Goal: Task Accomplishment & Management: Complete application form

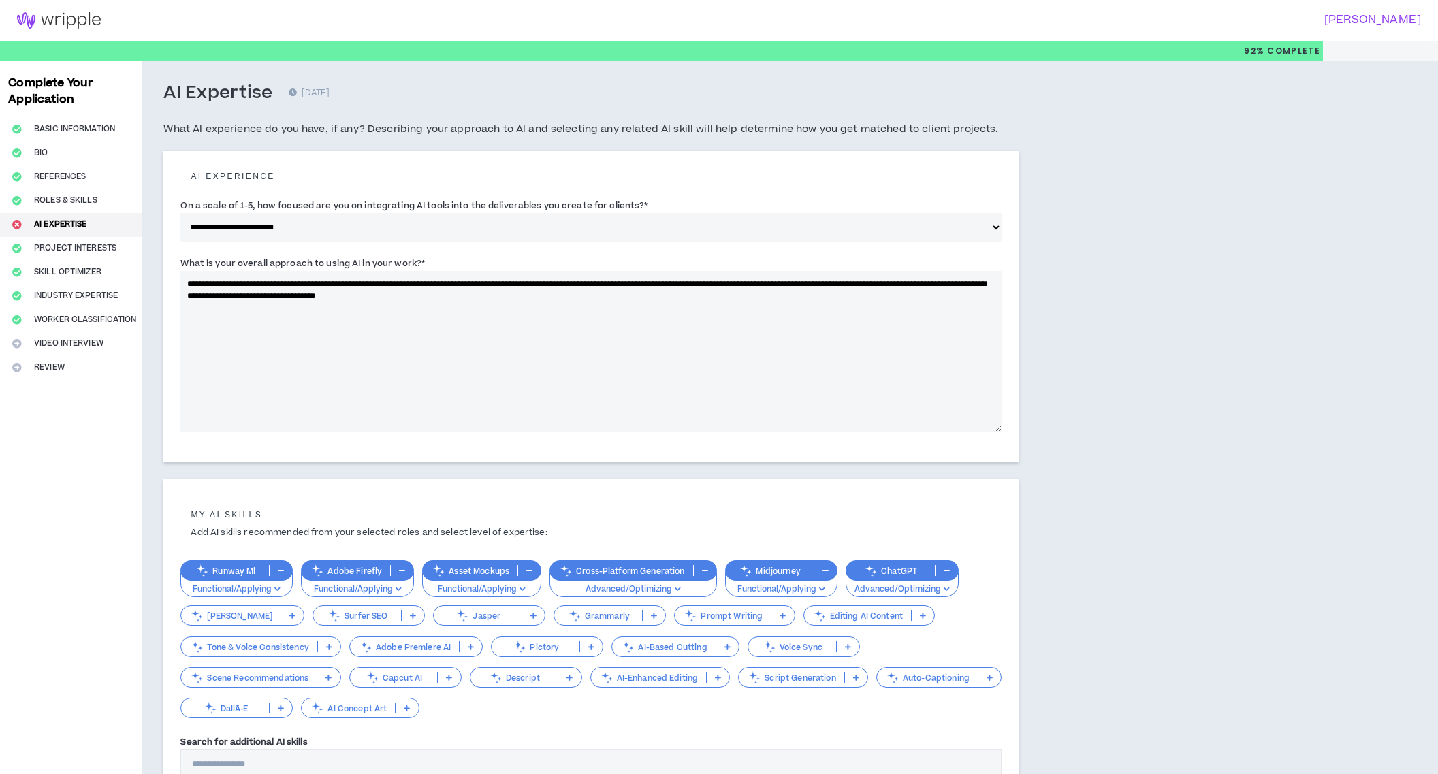
select select "*"
drag, startPoint x: 434, startPoint y: 261, endPoint x: 168, endPoint y: 258, distance: 265.6
click at [172, 257] on div "**********" at bounding box center [590, 307] width 855 height 312
copy label "What is your overall approach to using AI in your work? *"
drag, startPoint x: 502, startPoint y: 285, endPoint x: 197, endPoint y: 240, distance: 308.4
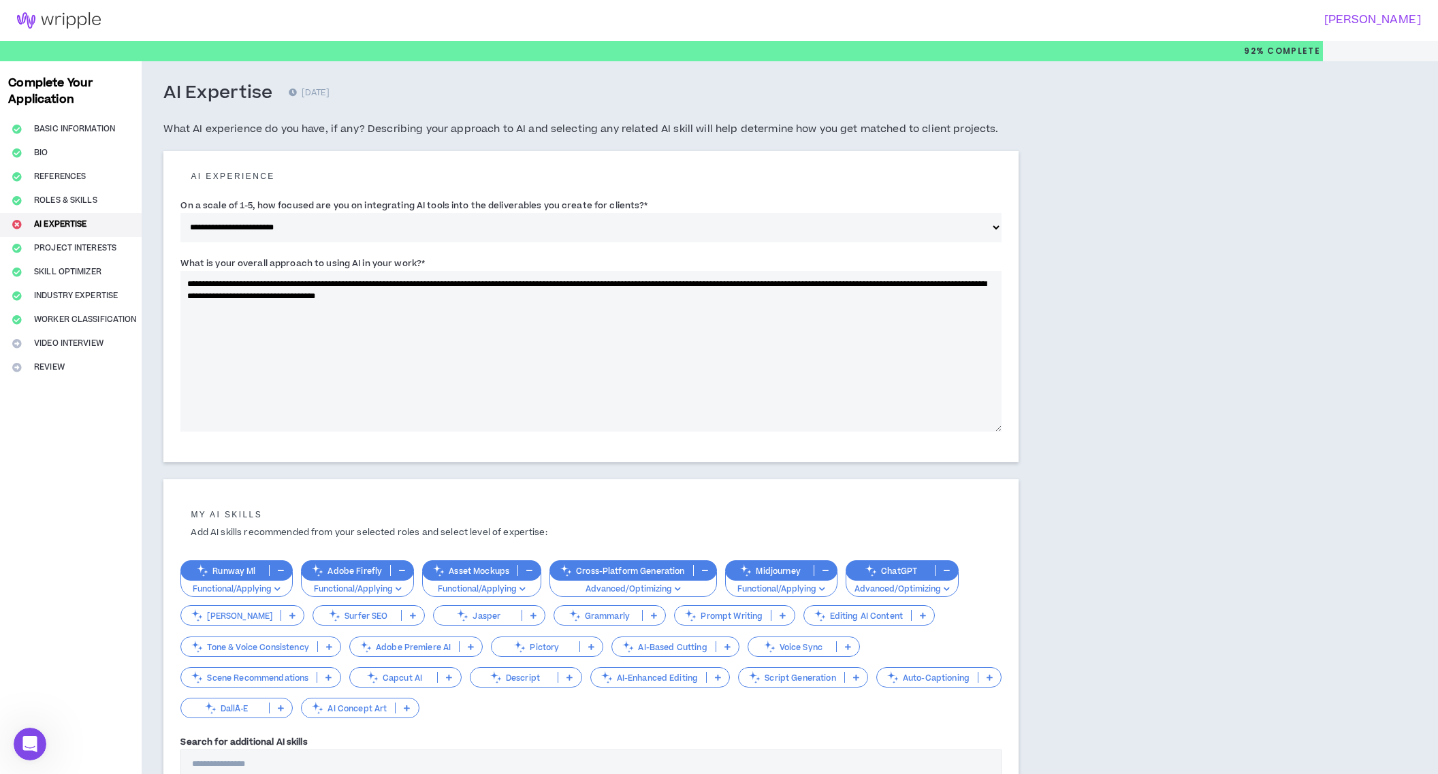
click at [198, 238] on form "**********" at bounding box center [590, 304] width 821 height 278
paste textarea
drag, startPoint x: 318, startPoint y: 299, endPoint x: 351, endPoint y: 311, distance: 35.5
click at [353, 315] on textarea "**********" at bounding box center [590, 351] width 821 height 161
paste textarea "**********"
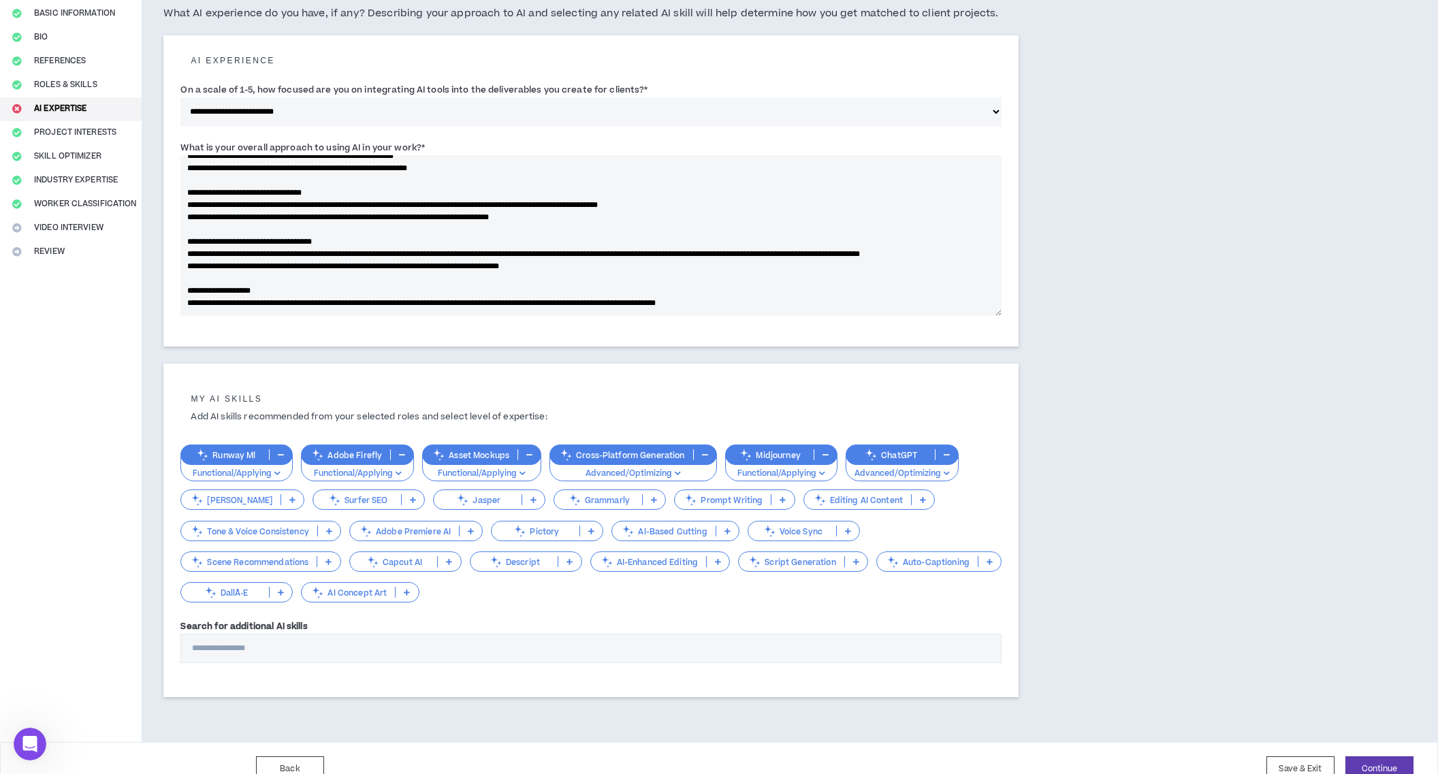
scroll to position [136, 0]
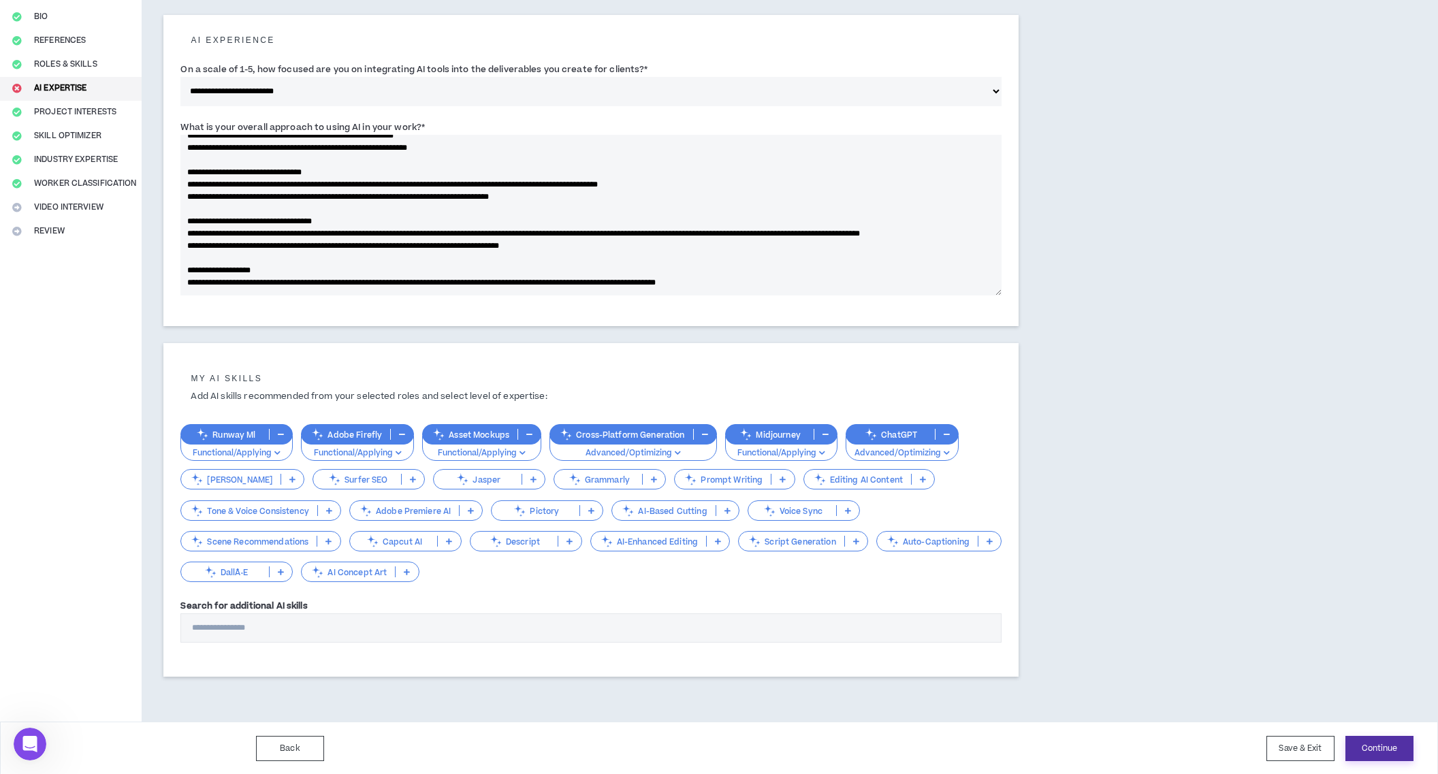
type textarea "**********"
click at [1402, 750] on button "Continue" at bounding box center [1379, 748] width 68 height 25
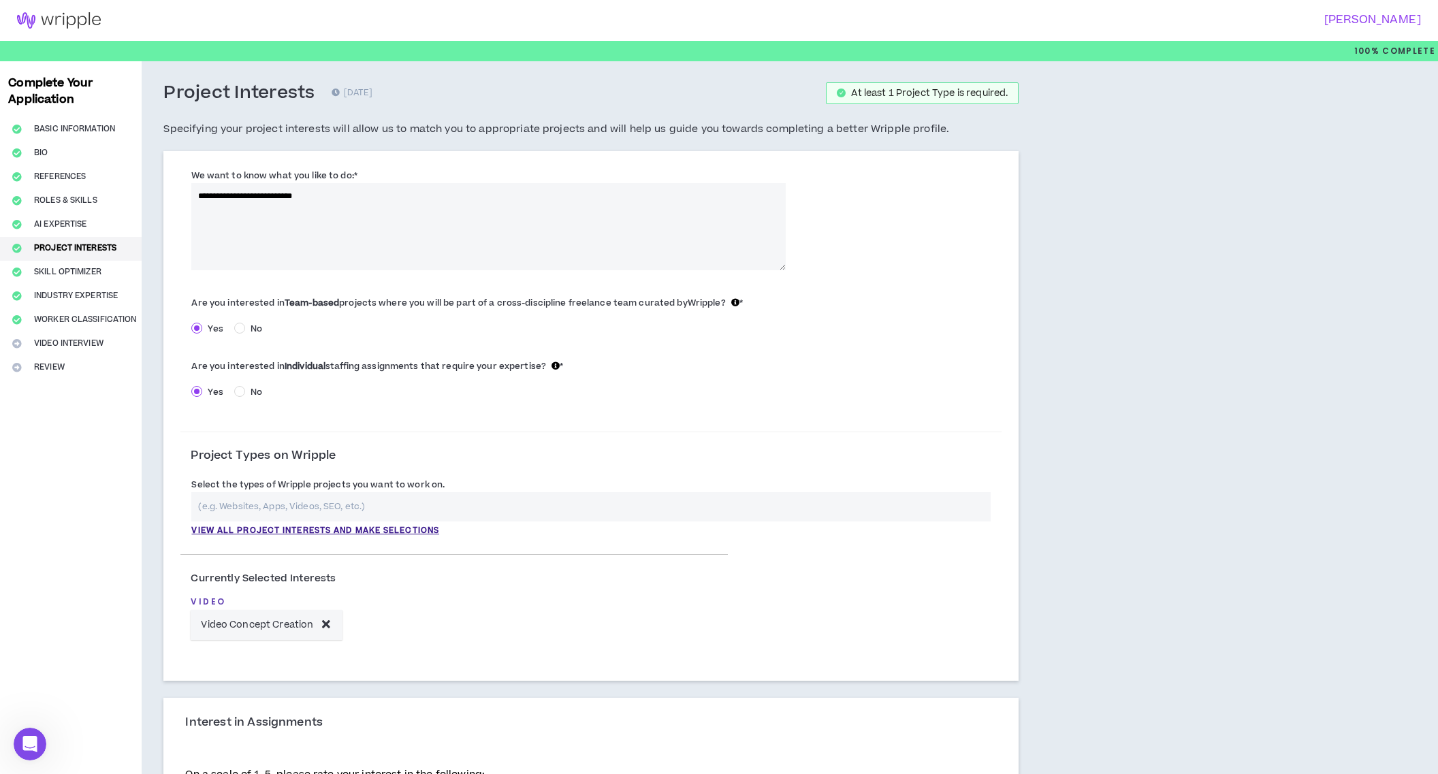
drag, startPoint x: 296, startPoint y: 175, endPoint x: 190, endPoint y: 159, distance: 107.4
click at [190, 159] on div "**********" at bounding box center [590, 416] width 855 height 530
copy label "We want to know what you like to do: *"
drag, startPoint x: 349, startPoint y: 195, endPoint x: 293, endPoint y: 167, distance: 62.4
click at [293, 168] on div "**********" at bounding box center [488, 219] width 594 height 102
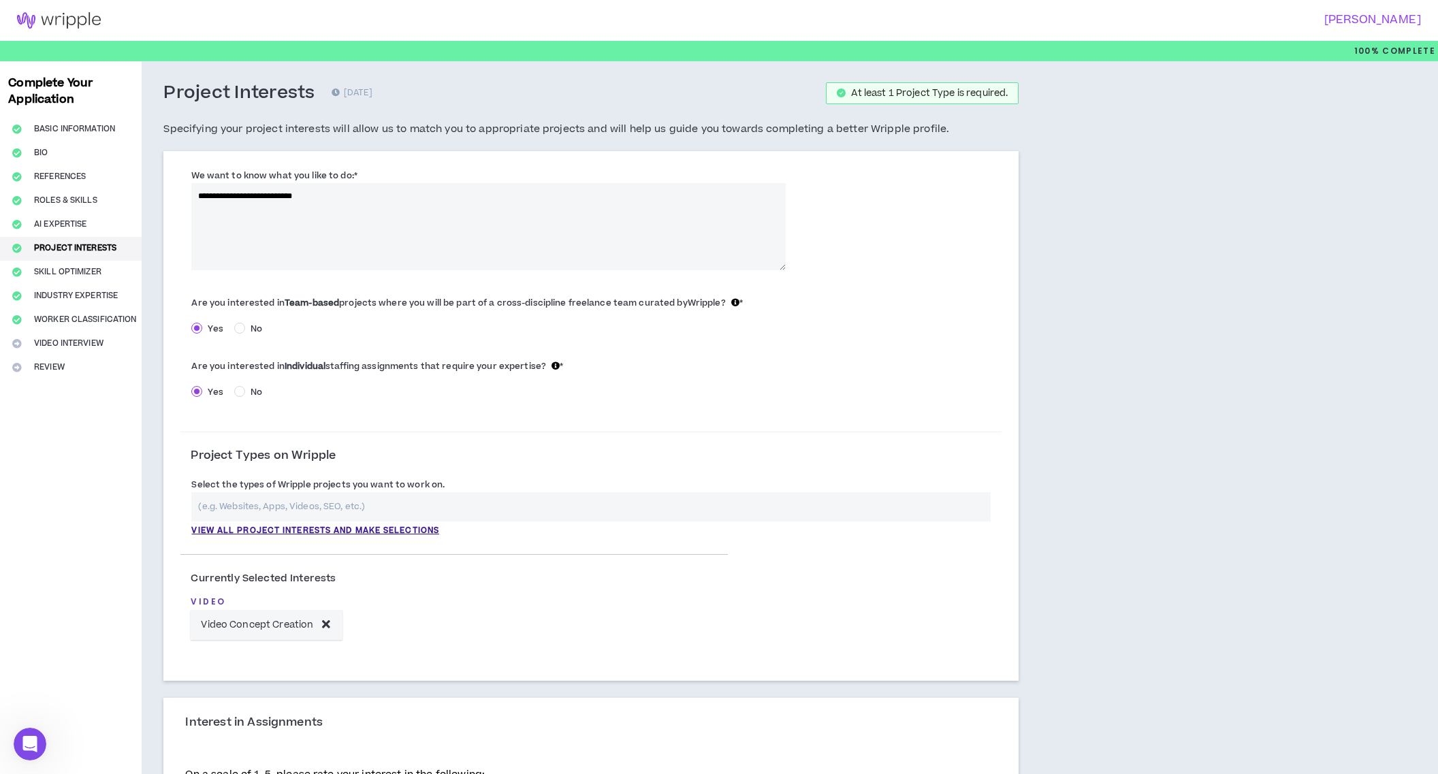
click at [328, 197] on textarea "**********" at bounding box center [488, 226] width 594 height 87
click at [199, 195] on textarea "**********" at bounding box center [488, 226] width 594 height 87
paste textarea "**********"
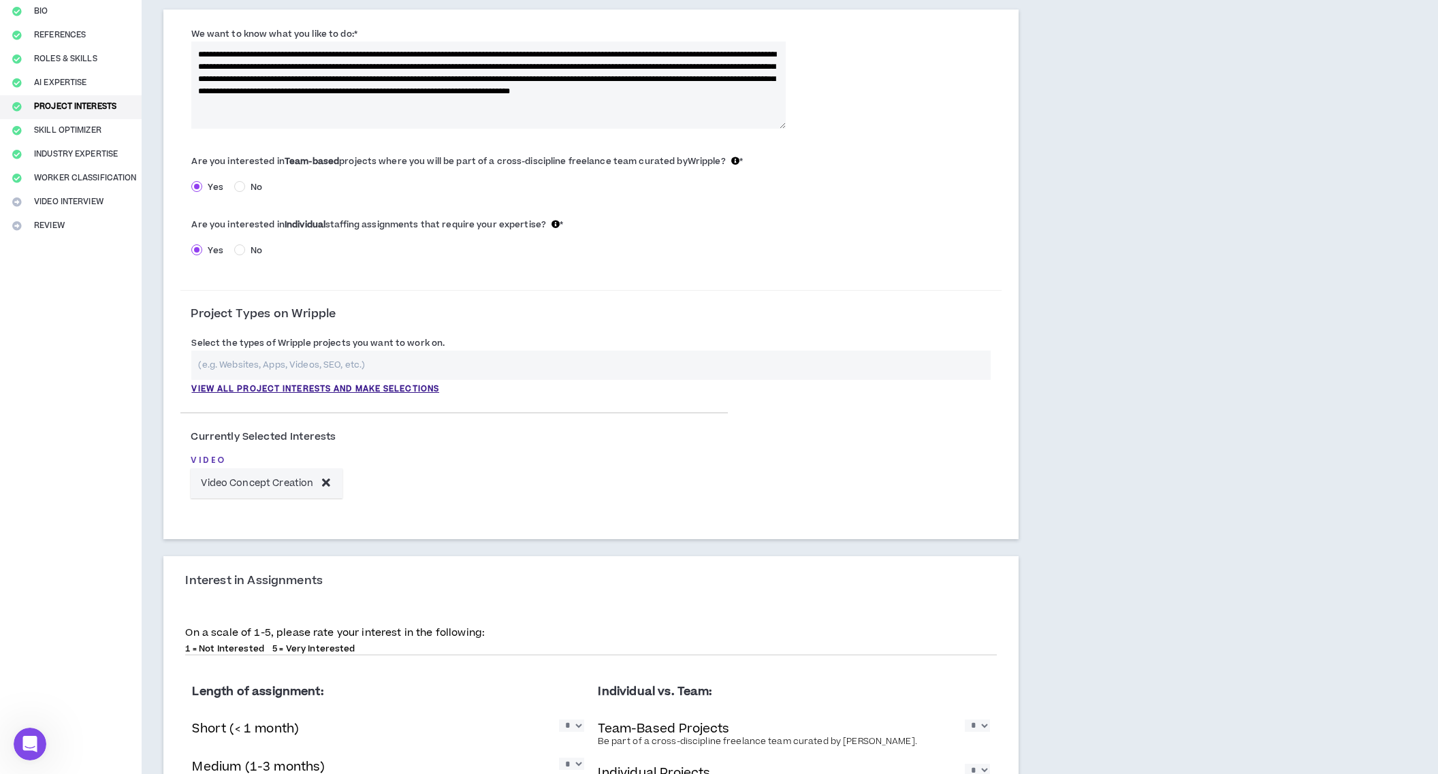
scroll to position [150, 0]
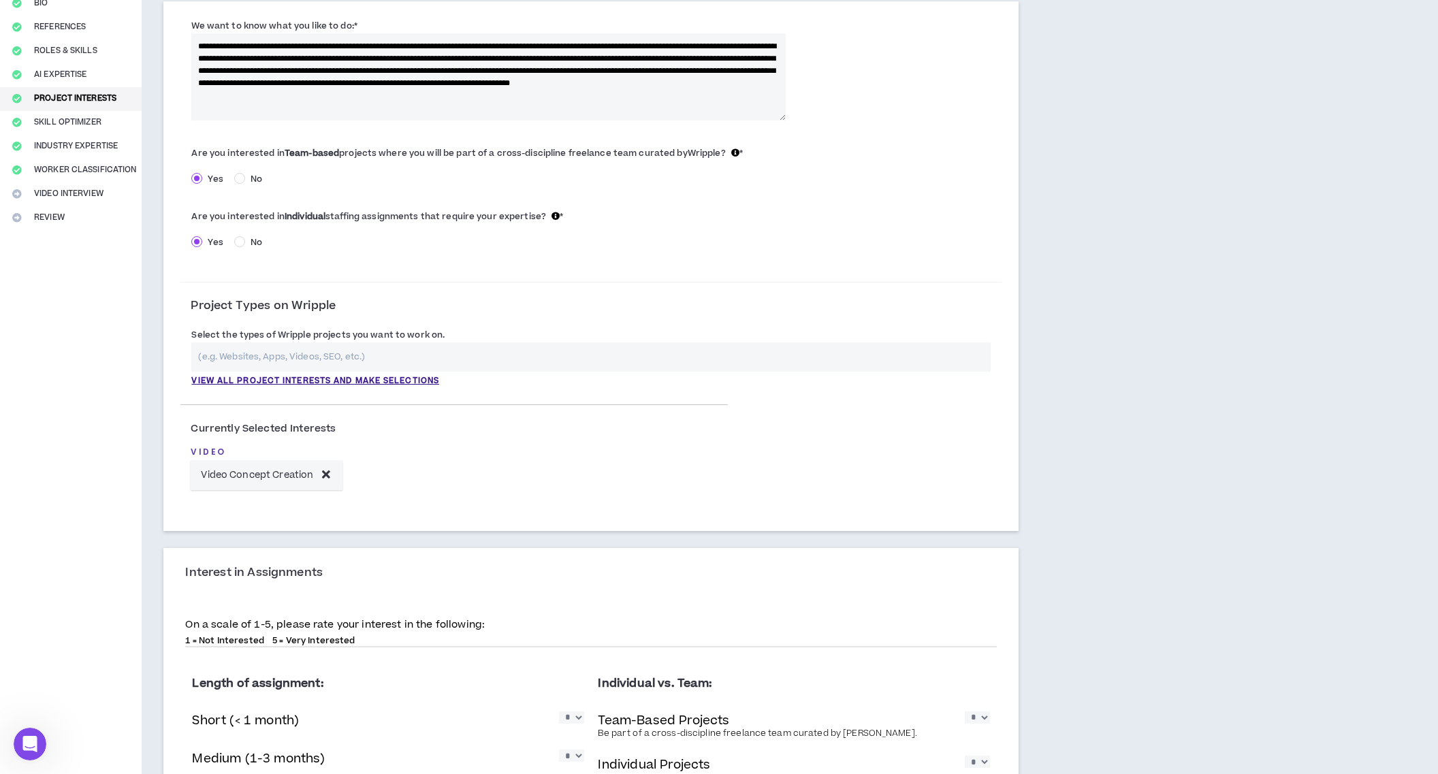
type textarea "**********"
click at [259, 355] on input "text" at bounding box center [590, 356] width 799 height 29
click at [269, 381] on p "View all project interests and make selections" at bounding box center [315, 381] width 248 height 12
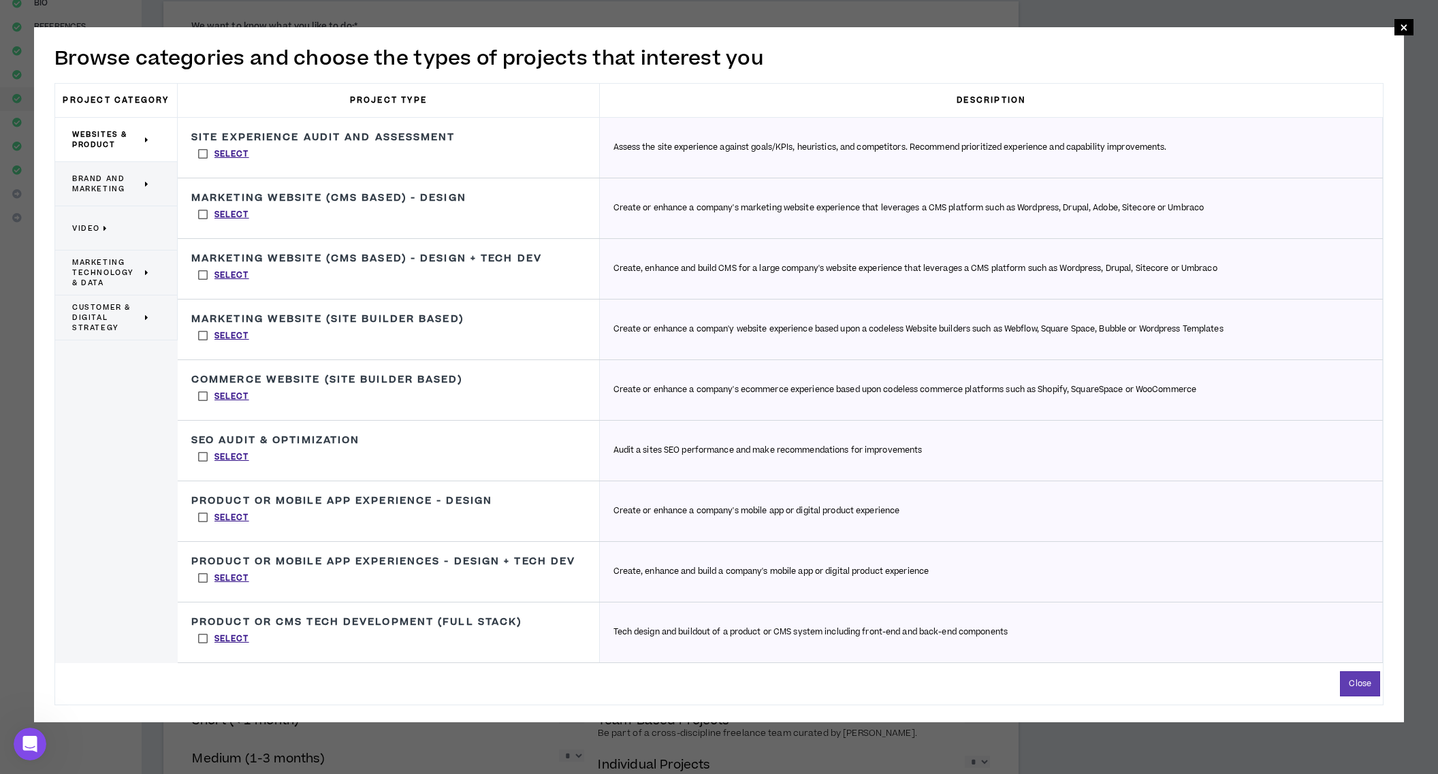
click at [93, 189] on span "Brand and Marketing" at bounding box center [106, 184] width 69 height 20
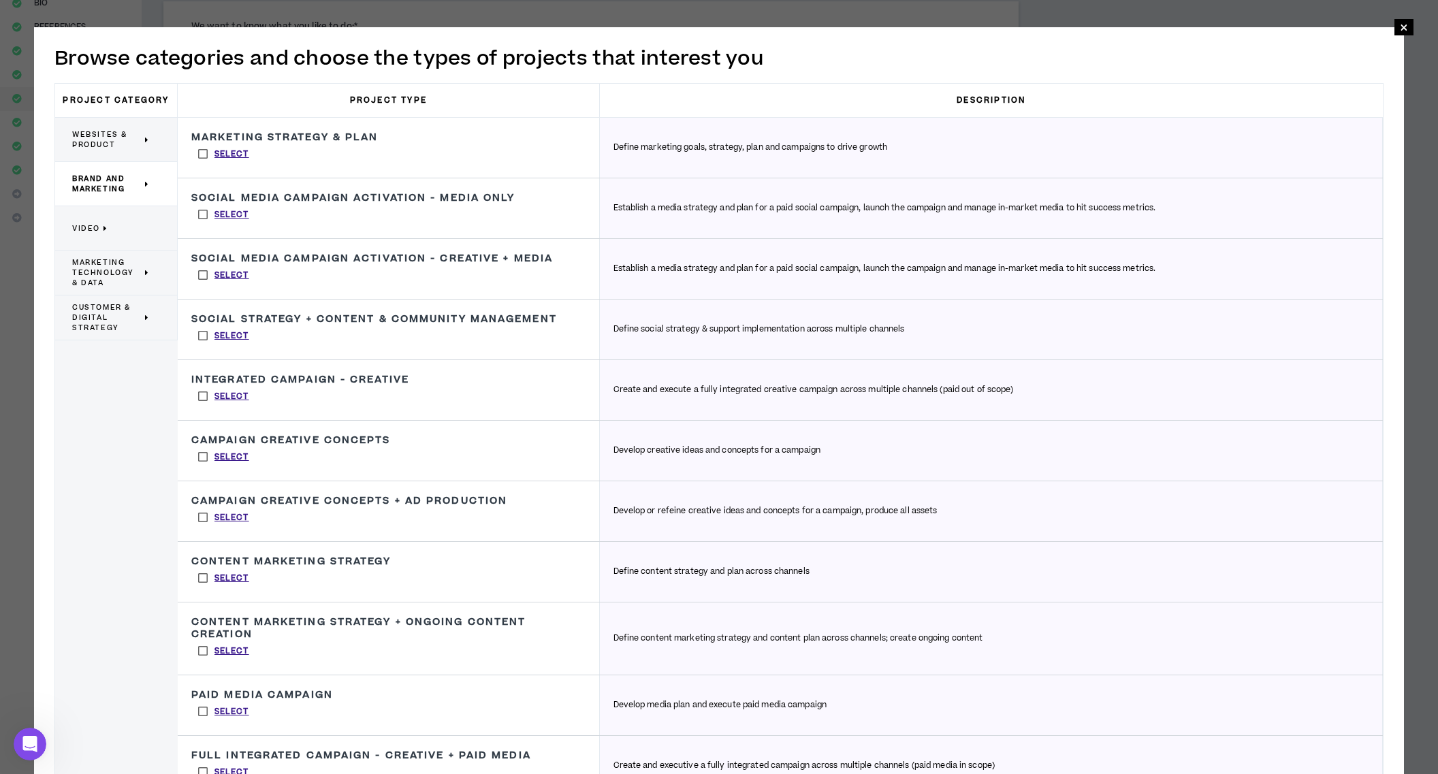
click at [202, 152] on label "Select" at bounding box center [223, 154] width 65 height 20
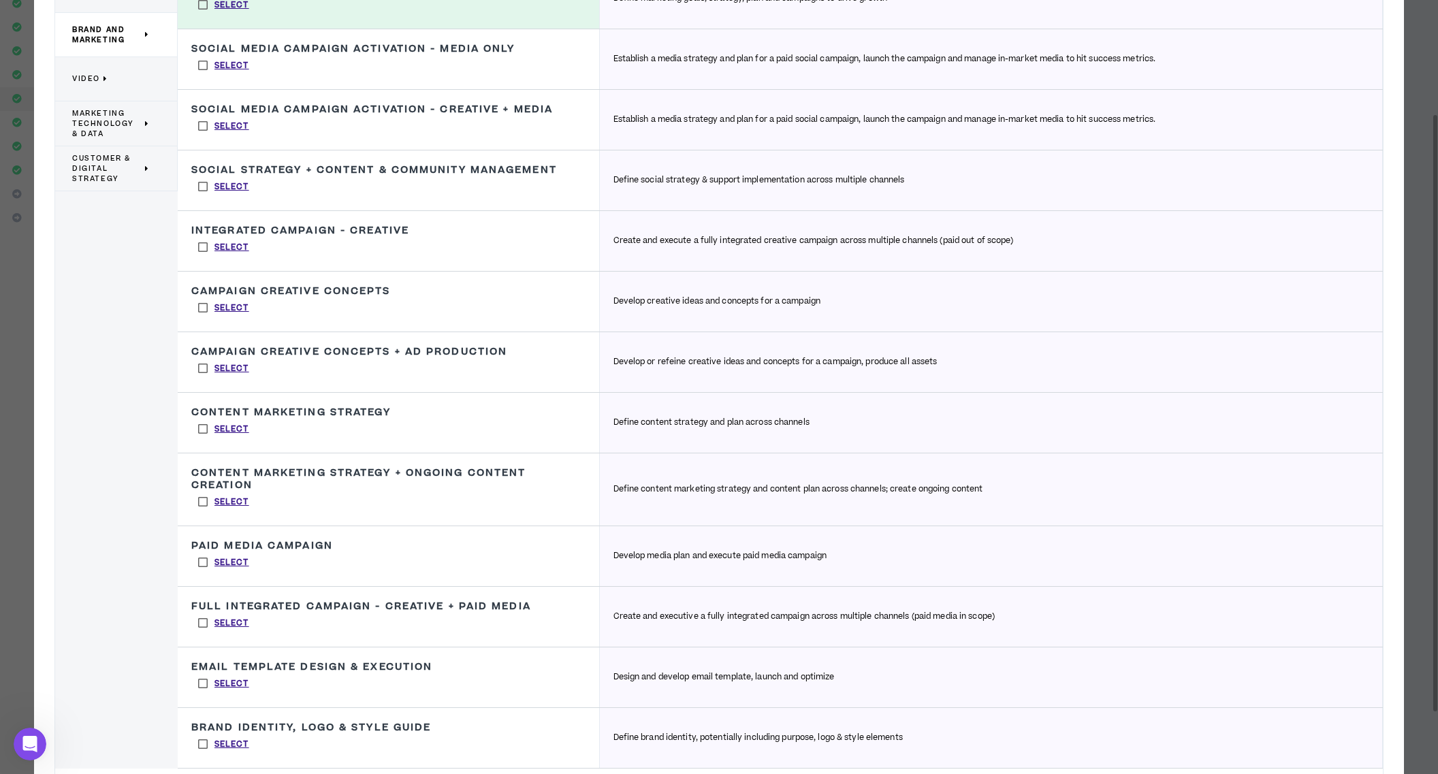
click at [204, 247] on label "Select" at bounding box center [223, 247] width 65 height 20
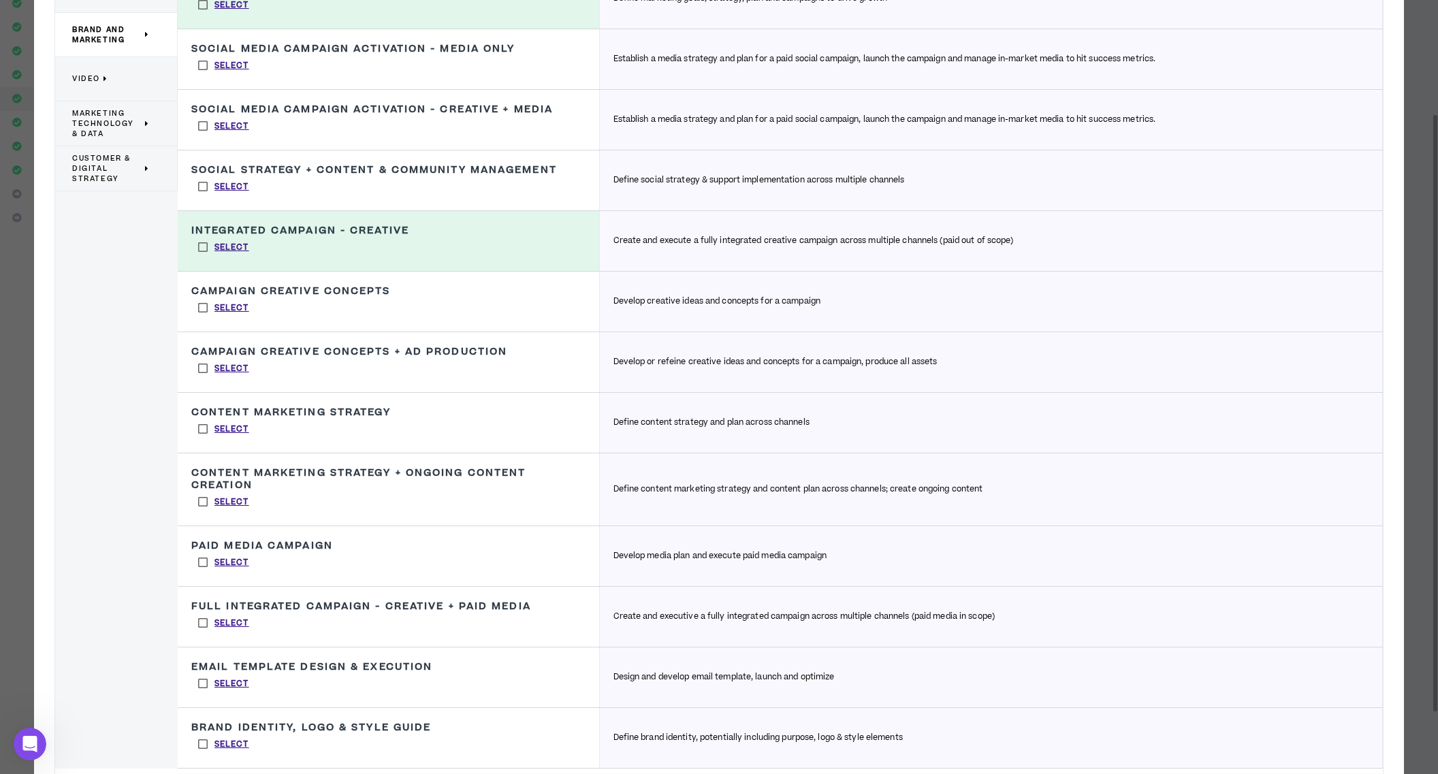
click at [203, 307] on label "Select" at bounding box center [223, 308] width 65 height 20
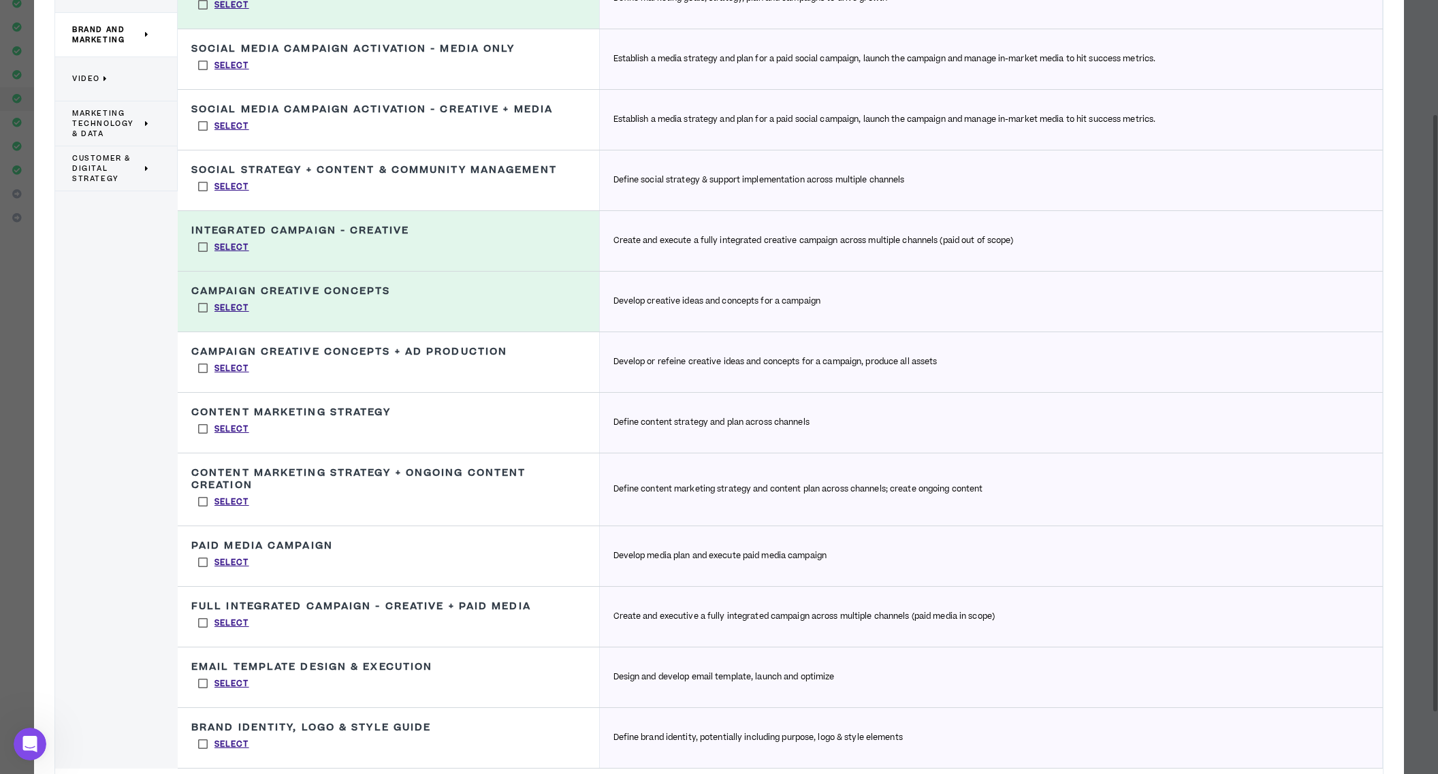
click at [204, 744] on label "Select" at bounding box center [223, 744] width 65 height 20
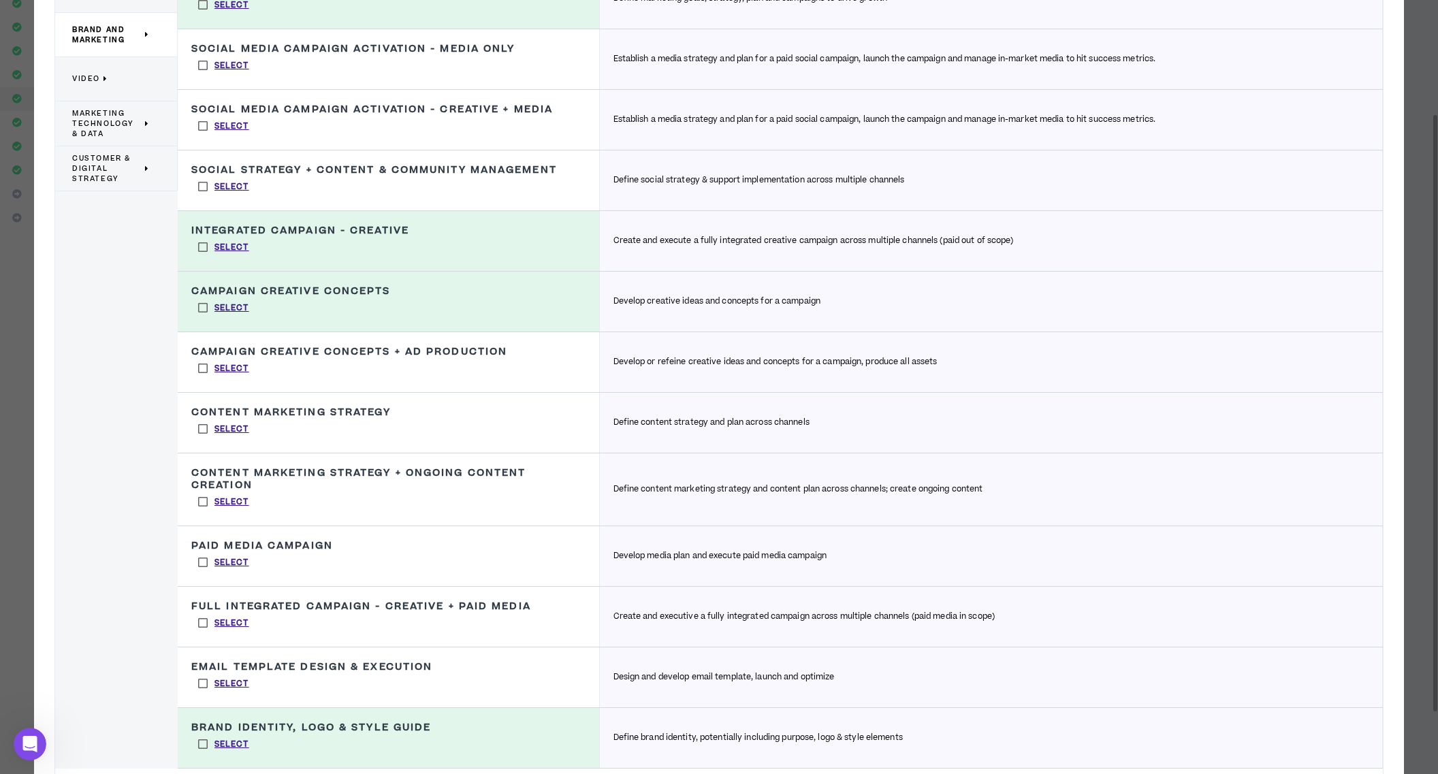
click at [202, 681] on label "Select" at bounding box center [223, 683] width 65 height 20
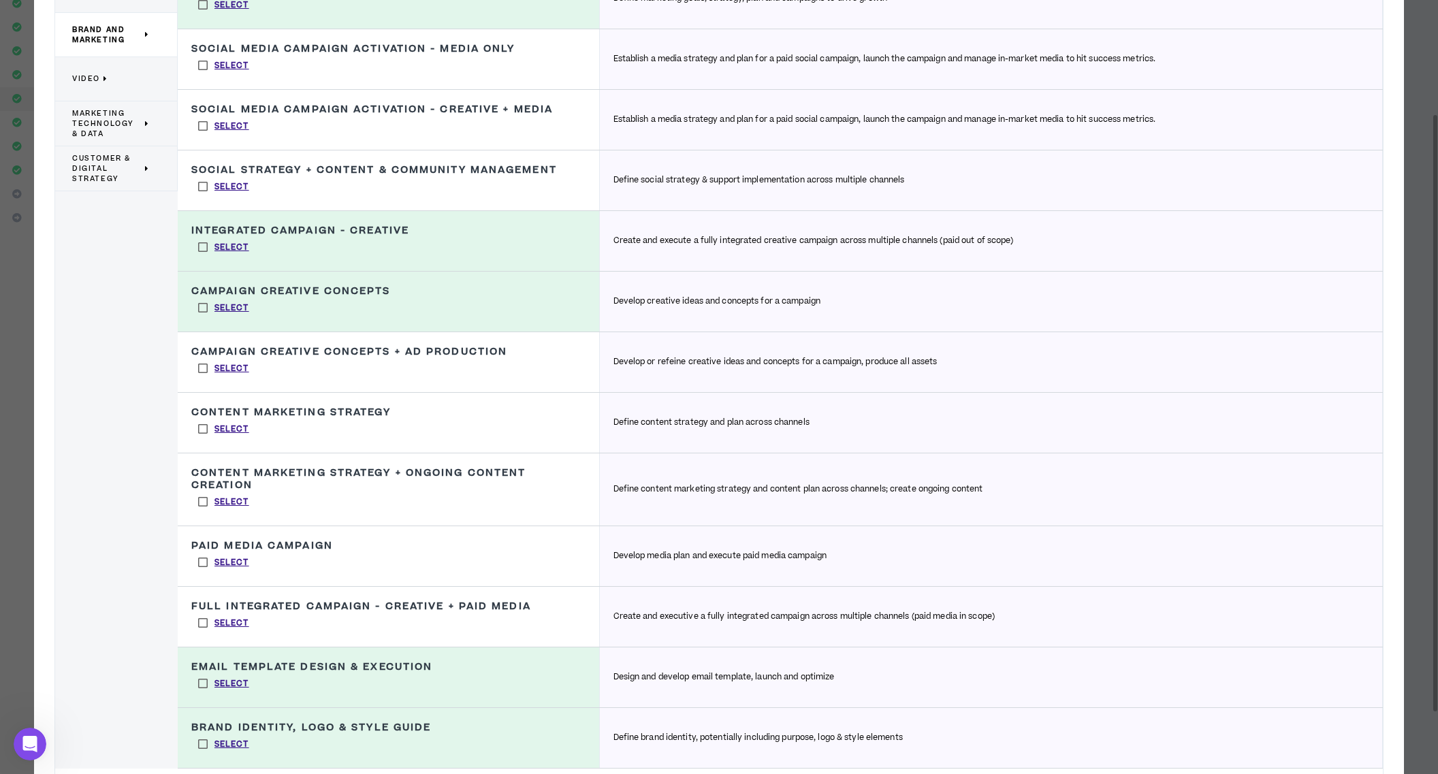
click at [203, 368] on label "Select" at bounding box center [223, 368] width 65 height 20
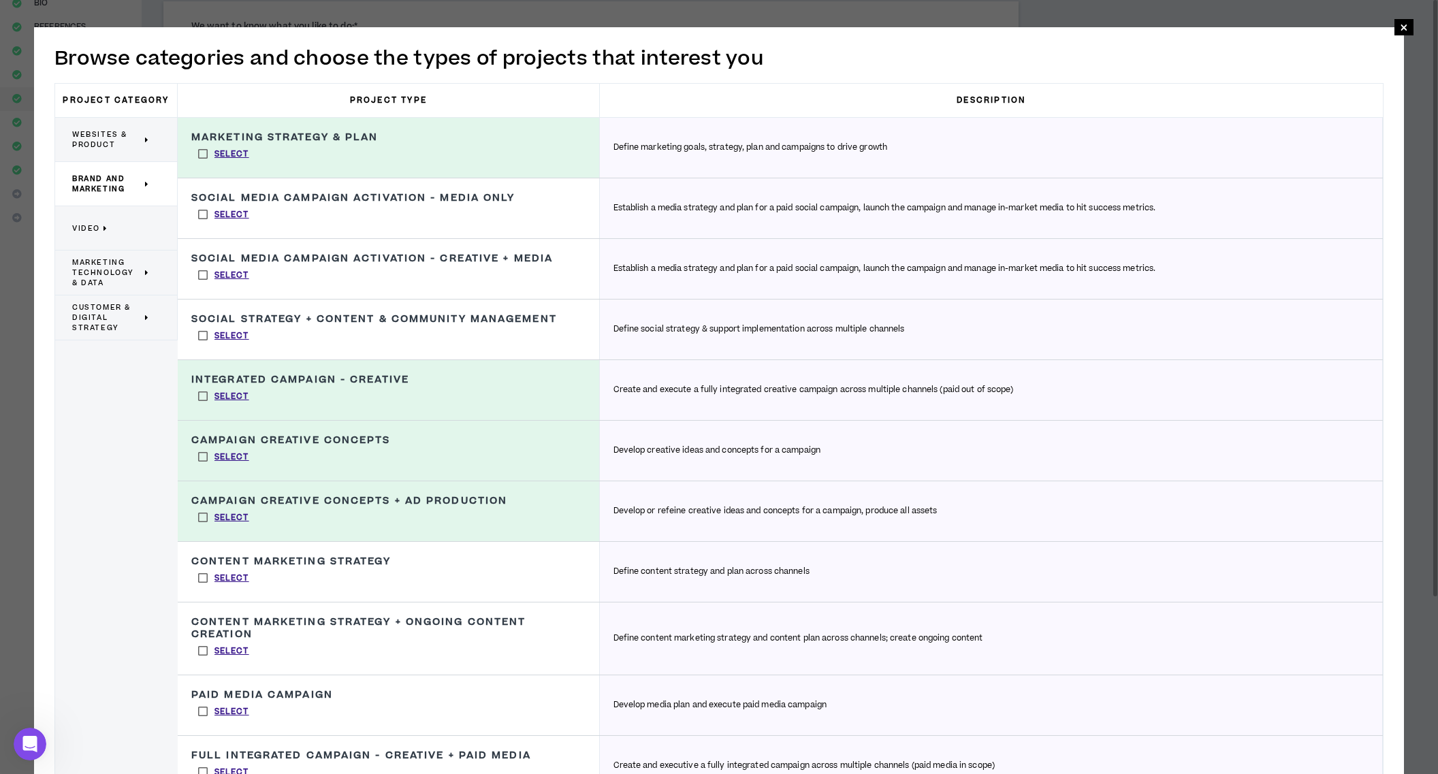
click at [93, 221] on p "Video" at bounding box center [111, 228] width 78 height 30
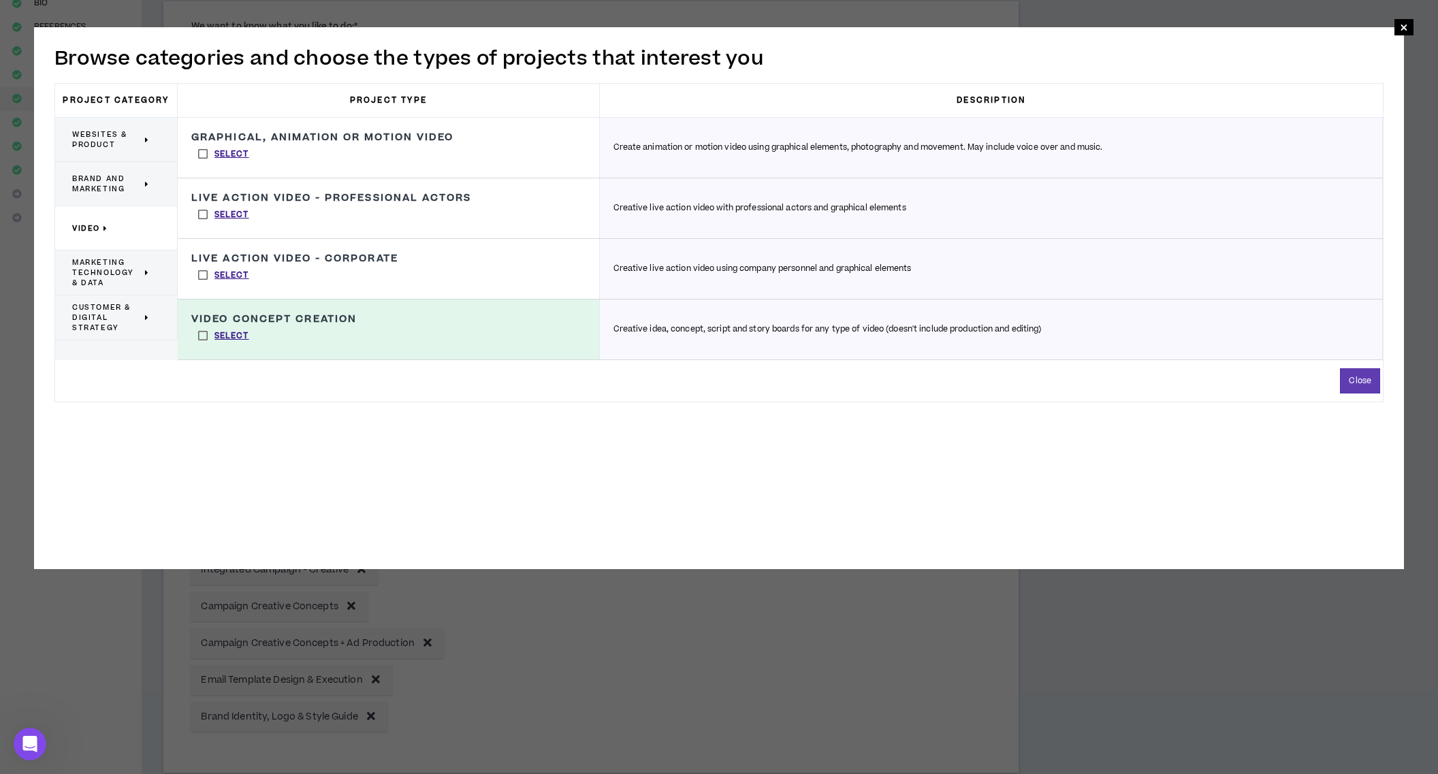
click at [201, 152] on label "Select" at bounding box center [223, 154] width 65 height 20
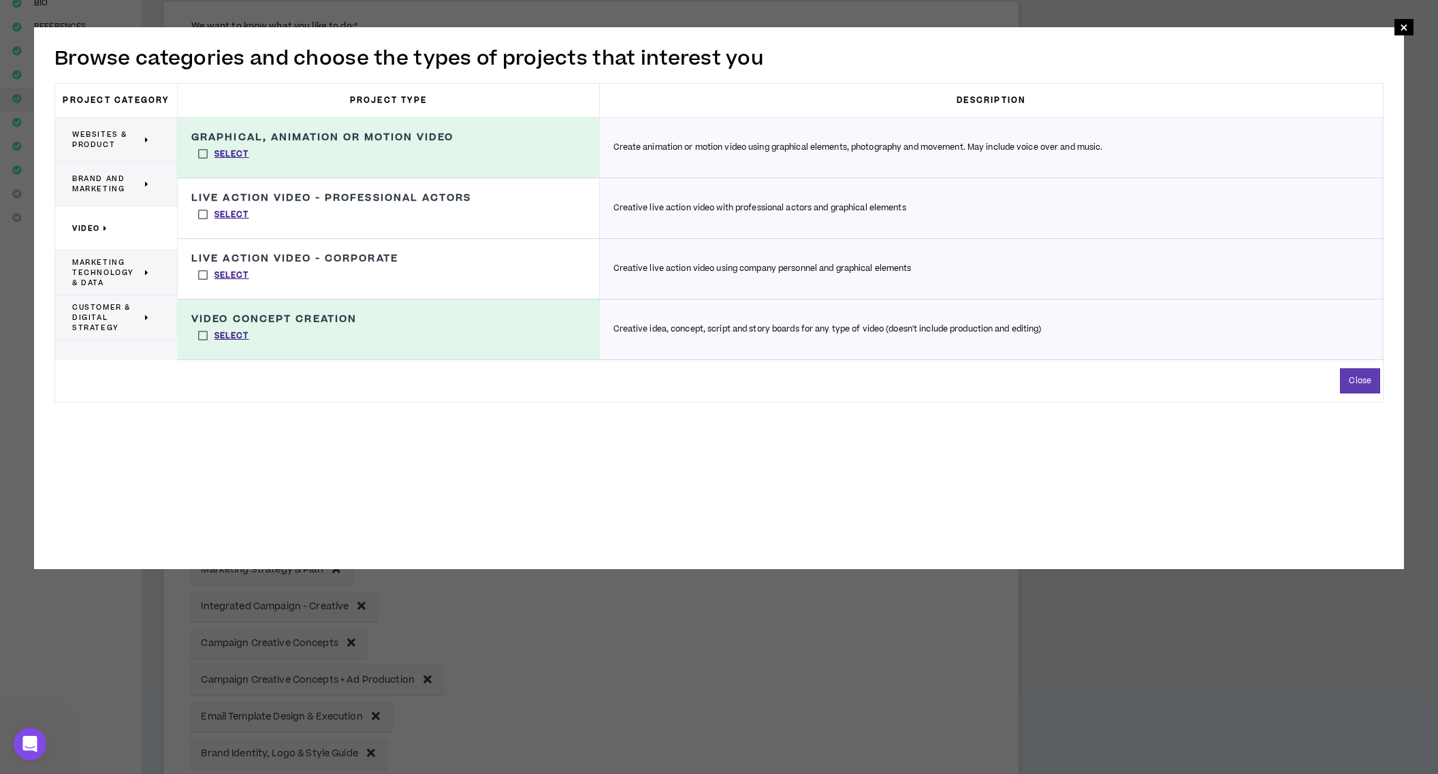
click at [201, 152] on label "Select" at bounding box center [223, 154] width 65 height 20
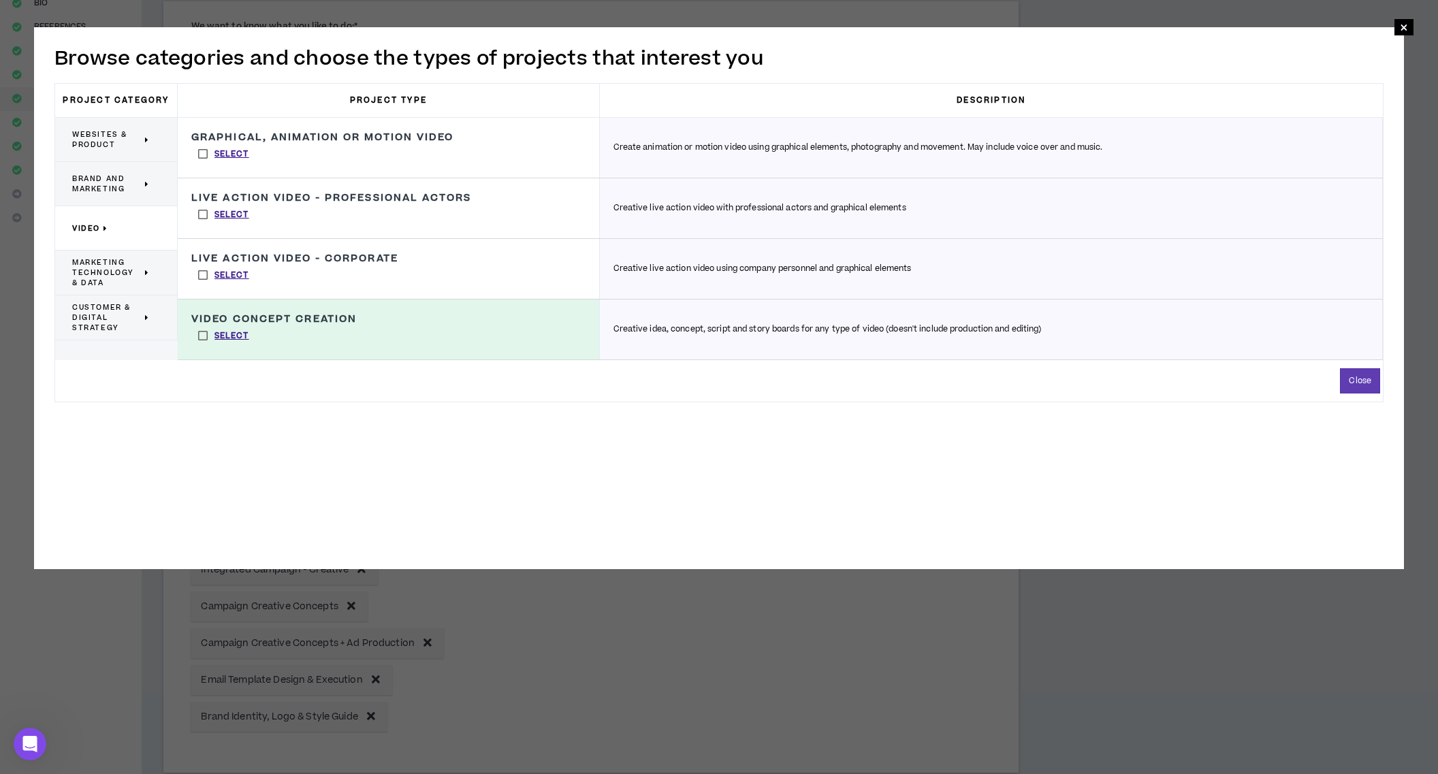
click at [200, 214] on label "Select" at bounding box center [223, 214] width 65 height 20
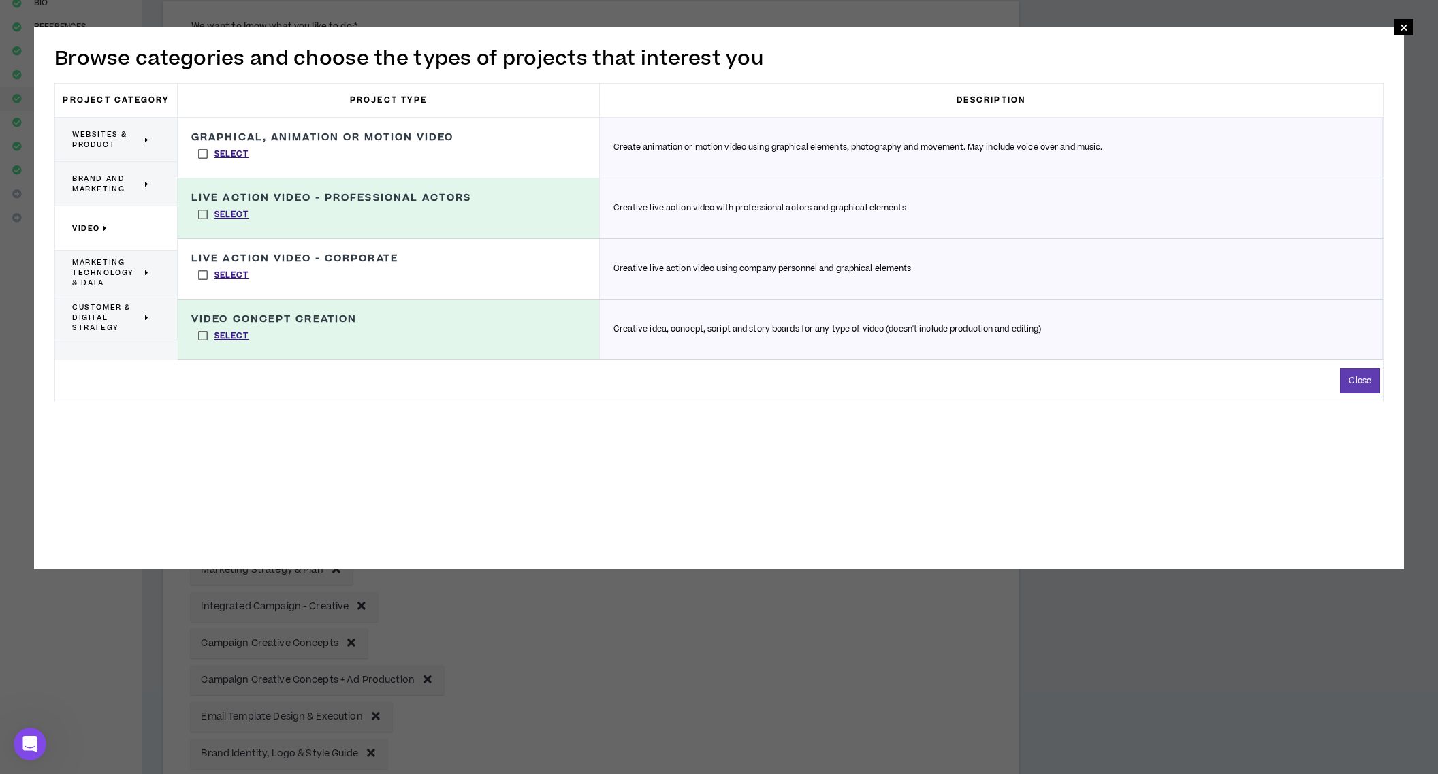
click at [199, 271] on label "Select" at bounding box center [223, 275] width 65 height 20
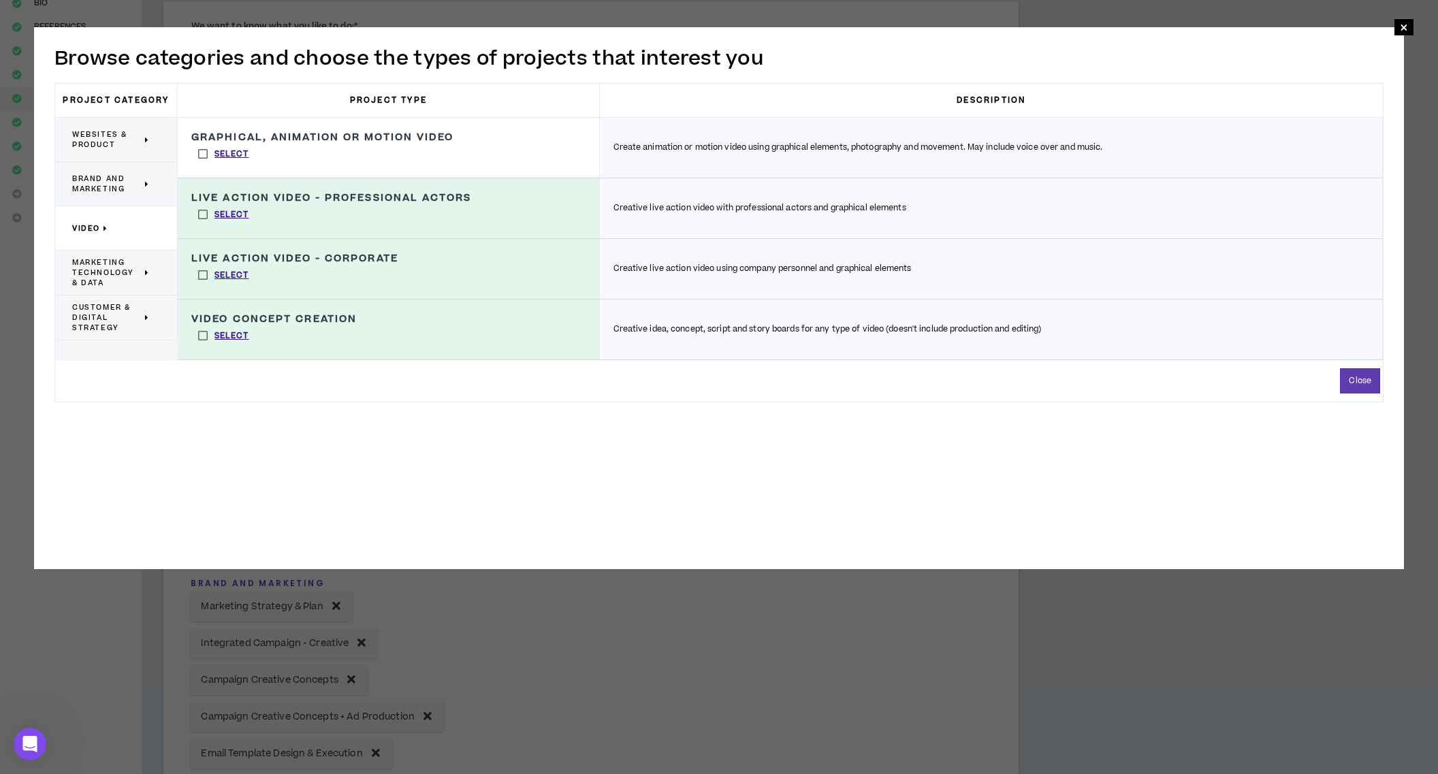
click at [98, 276] on span "Marketing Technology & Data" at bounding box center [106, 272] width 69 height 31
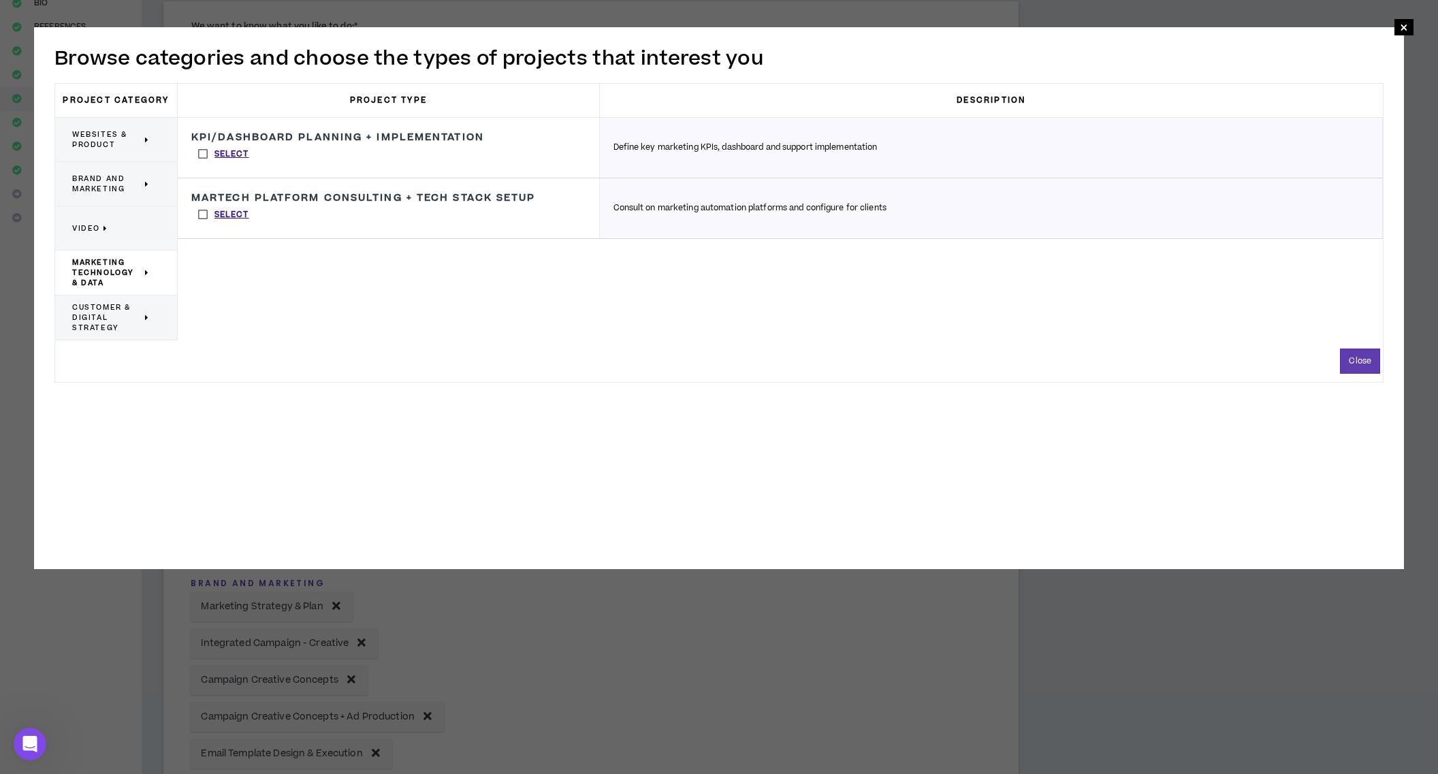
click at [103, 303] on span "Customer & Digital Strategy" at bounding box center [106, 317] width 69 height 31
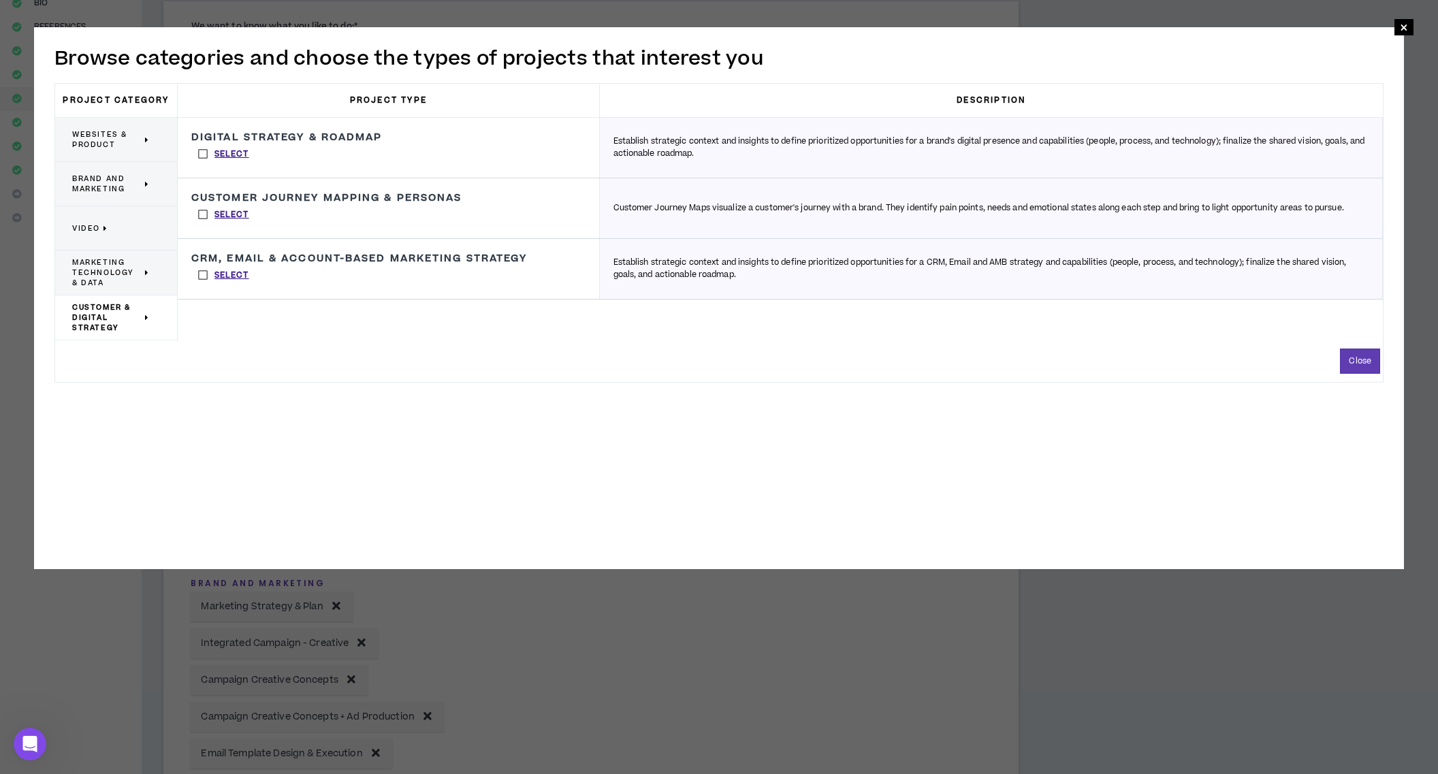
click at [135, 224] on p "Video" at bounding box center [111, 228] width 78 height 30
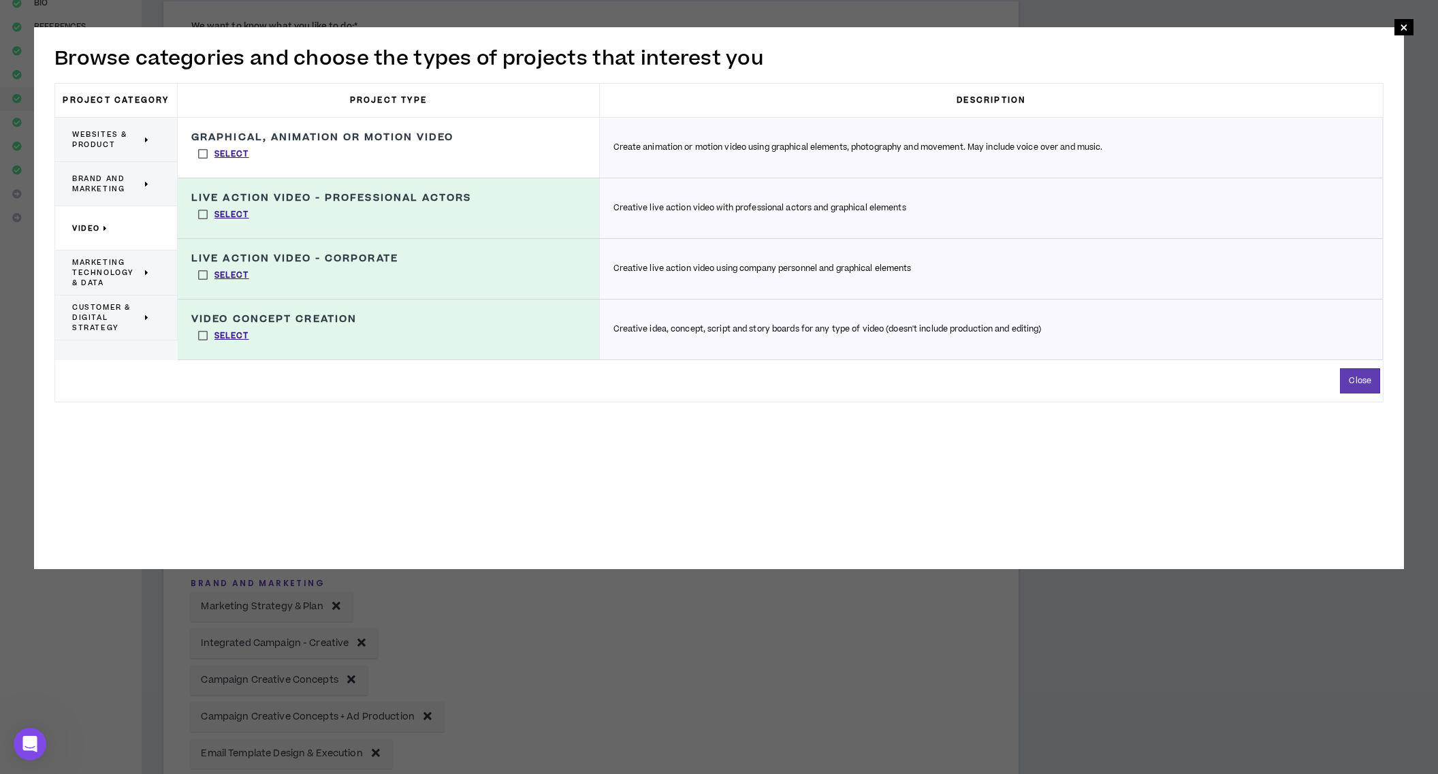
click at [206, 154] on label "Select" at bounding box center [223, 154] width 65 height 20
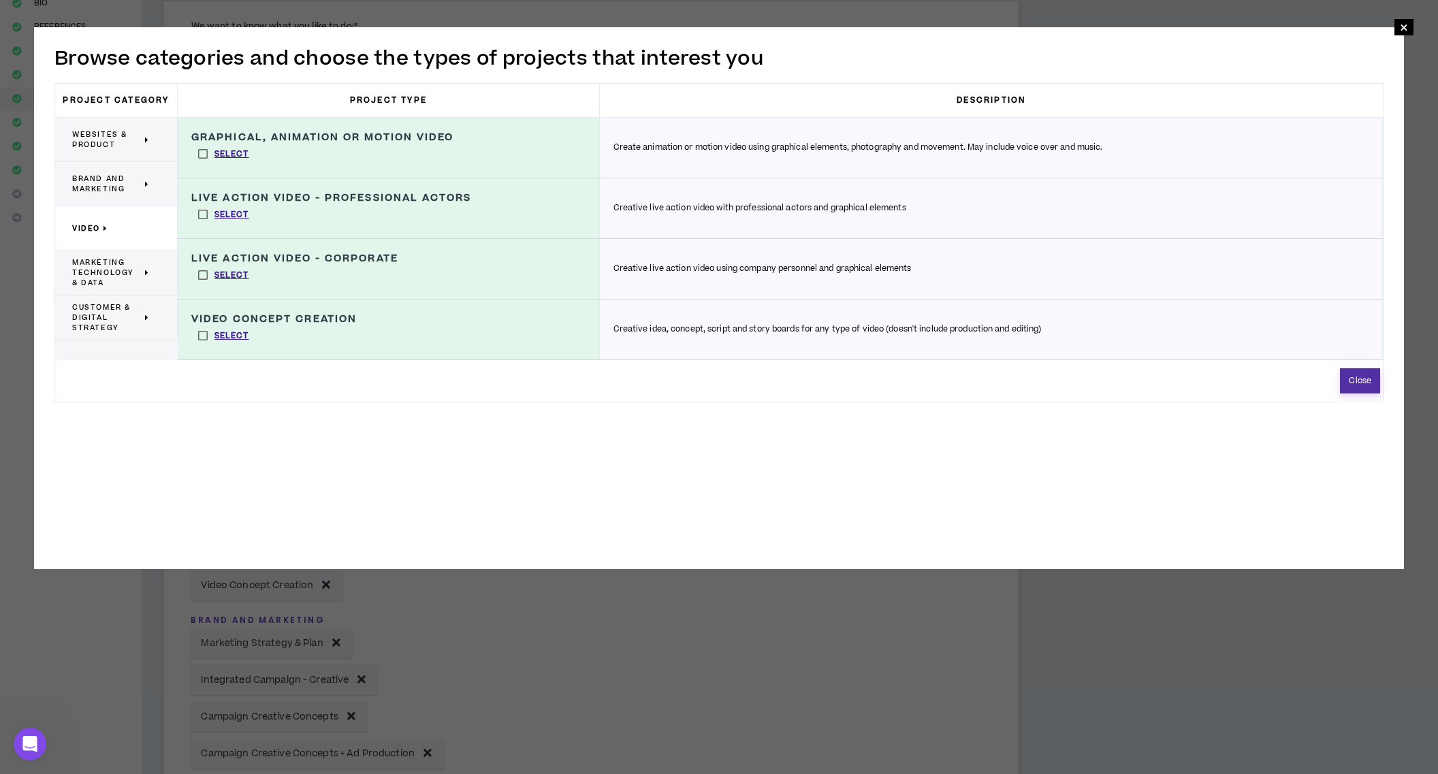
click at [1369, 375] on button "Close" at bounding box center [1360, 380] width 40 height 25
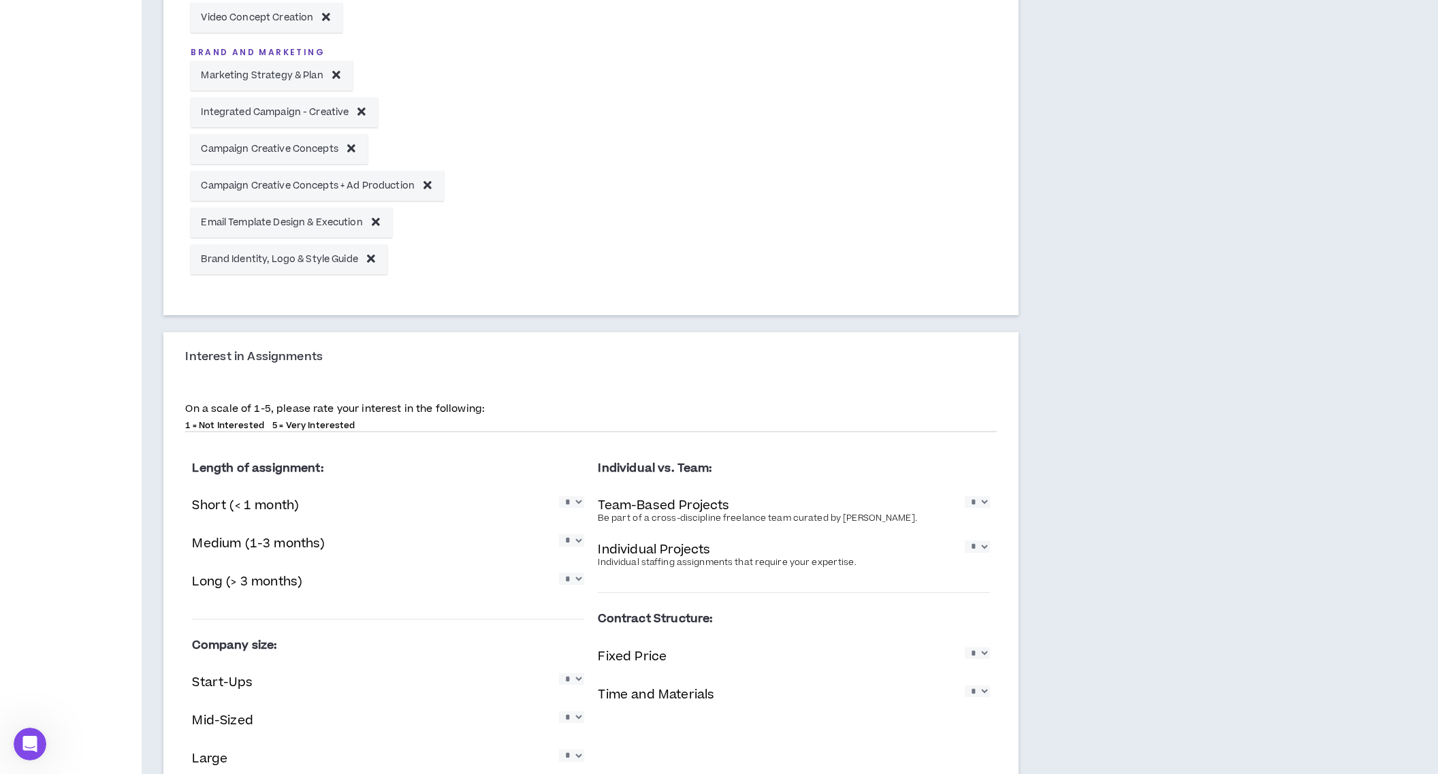
scroll to position [844, 0]
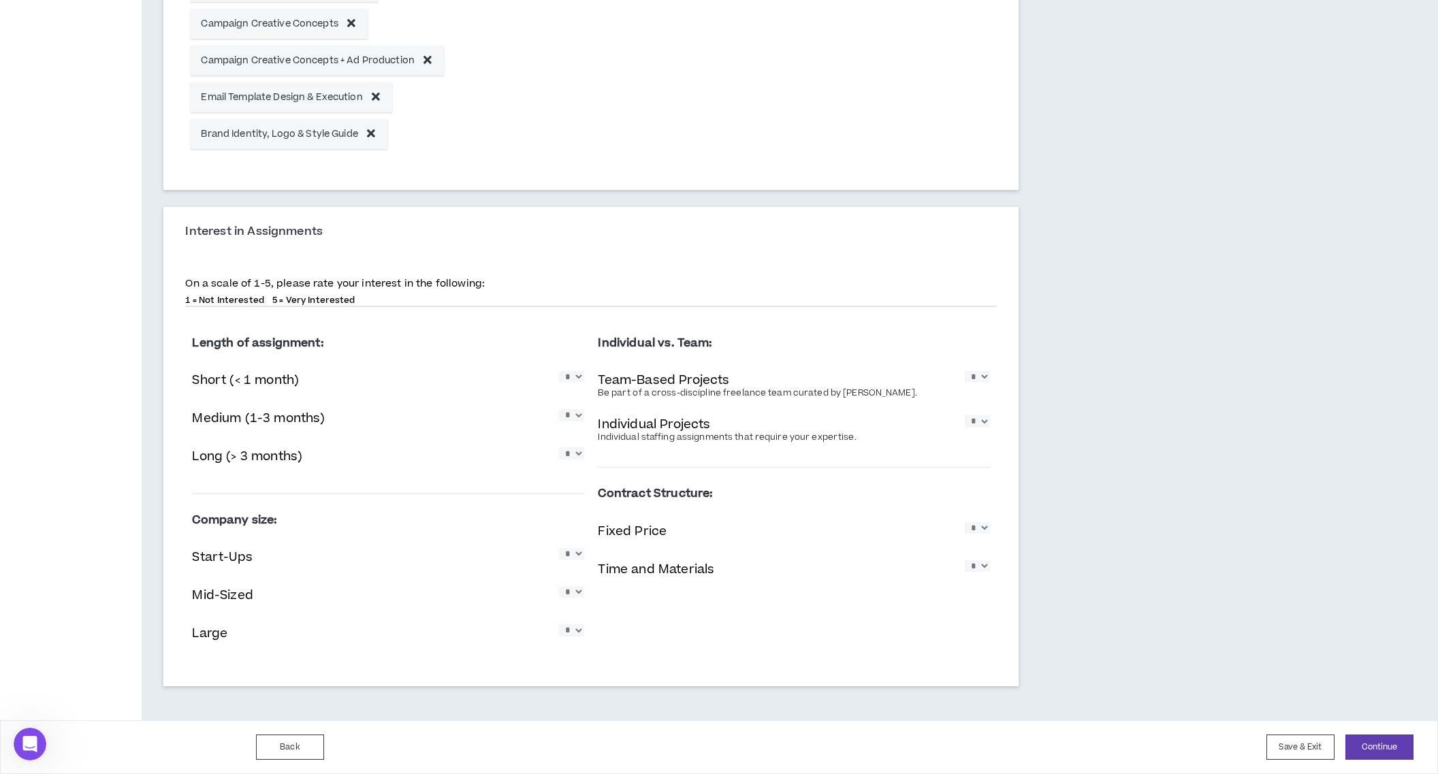
click at [579, 379] on select "* * * * *" at bounding box center [571, 377] width 25 height 12
click at [577, 380] on select "* * * * *" at bounding box center [571, 377] width 25 height 12
select select "*"
click at [578, 415] on select "* * * * *" at bounding box center [571, 415] width 25 height 12
select select "*"
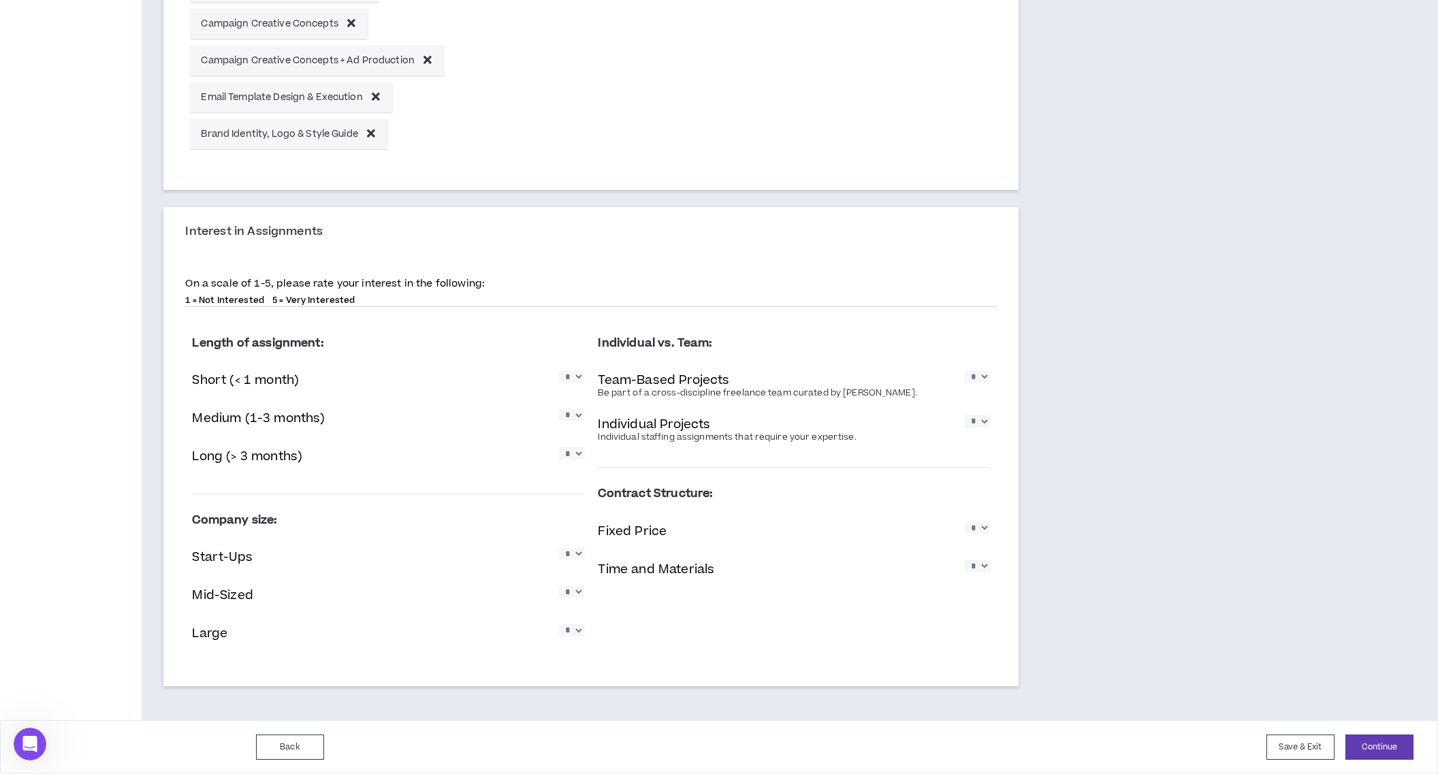
click at [571, 456] on select "* * * * *" at bounding box center [571, 453] width 25 height 12
select select "*"
click at [983, 376] on select "* * * * *" at bounding box center [977, 377] width 25 height 12
select select "*"
click at [982, 423] on select "* * * * *" at bounding box center [977, 421] width 25 height 12
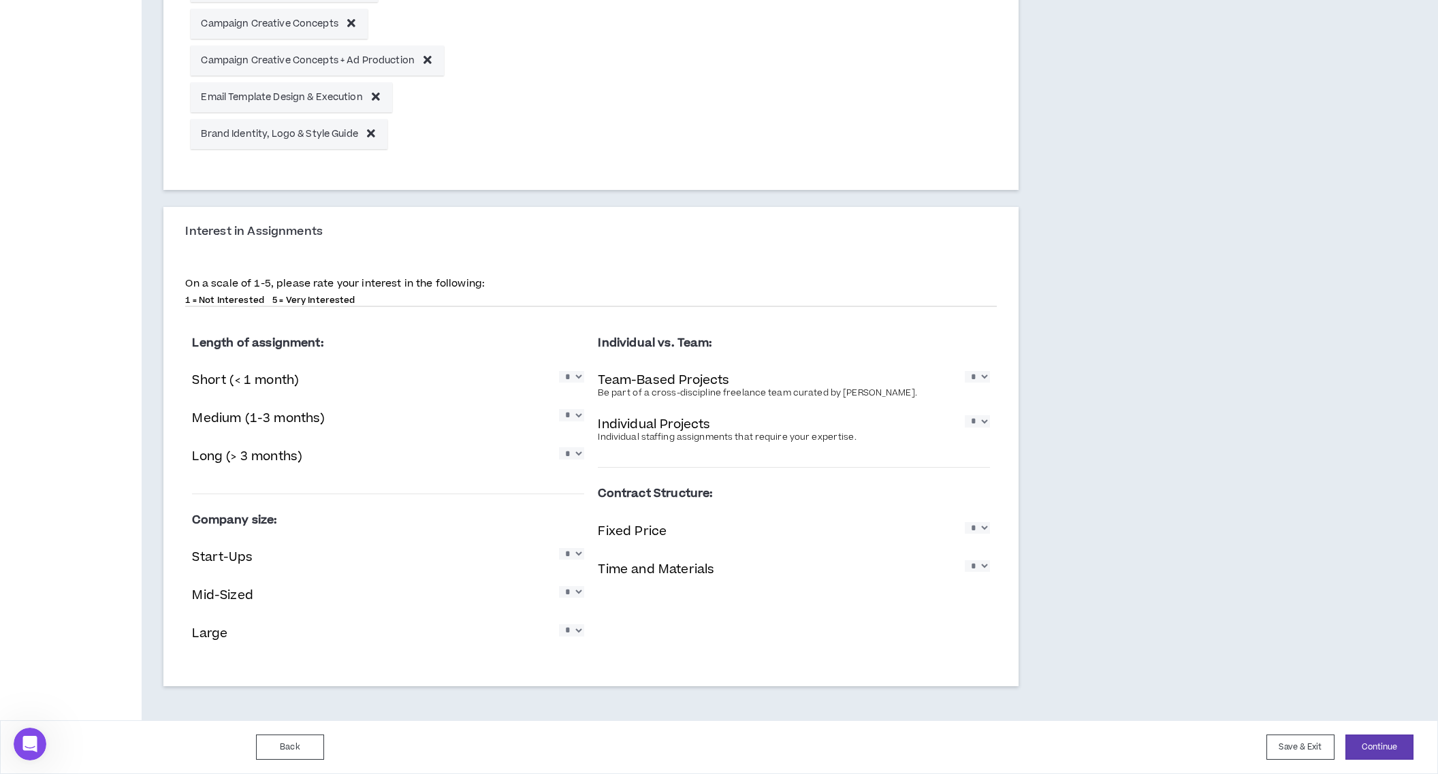
select select "*"
click at [985, 530] on select "* * * * *" at bounding box center [977, 528] width 25 height 12
select select "*"
click at [978, 565] on select "* * * * *" at bounding box center [977, 566] width 25 height 12
select select "*"
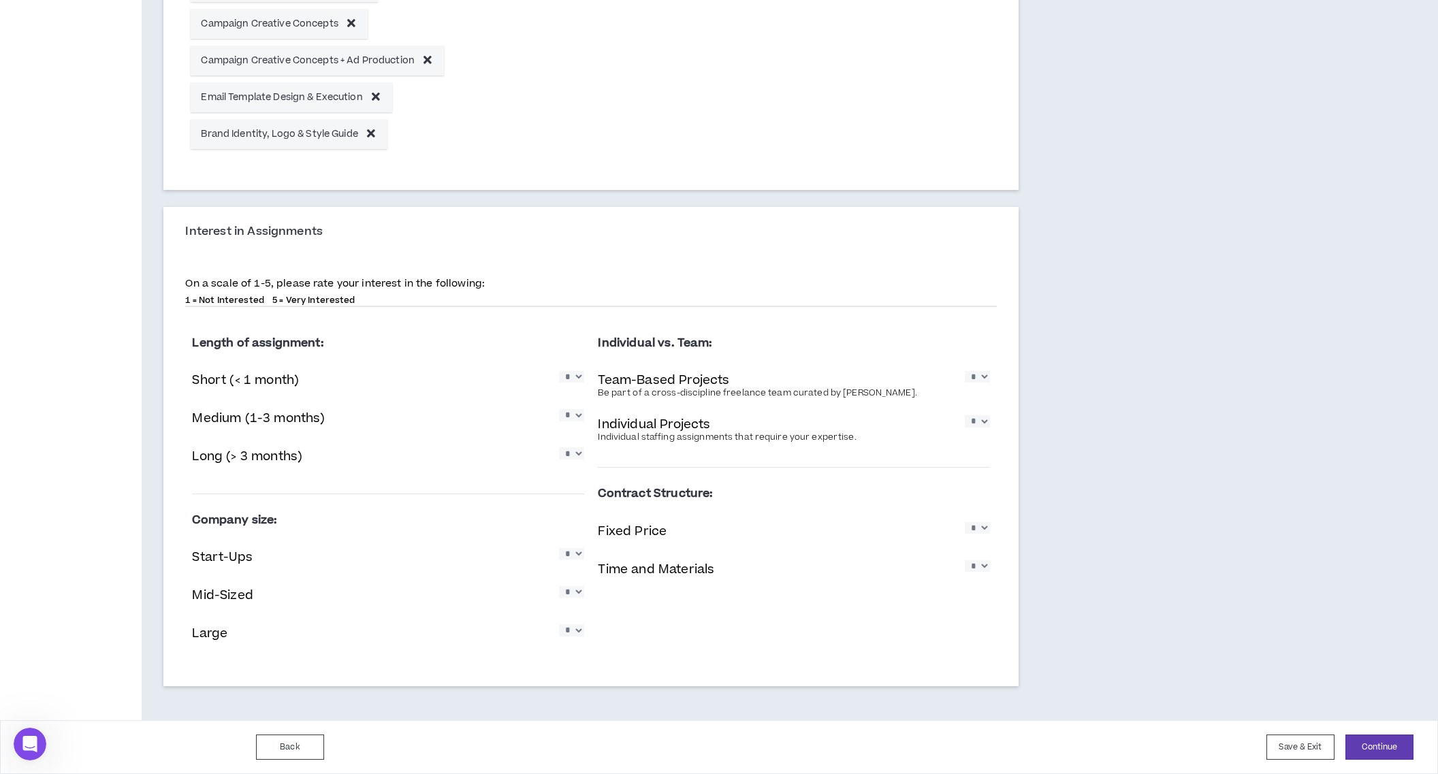
click at [581, 556] on select "* * * * *" at bounding box center [571, 554] width 25 height 12
click at [575, 559] on select "* * * * *" at bounding box center [571, 554] width 25 height 12
select select "*"
click at [577, 593] on select "* * * * *" at bounding box center [571, 592] width 25 height 12
select select "*"
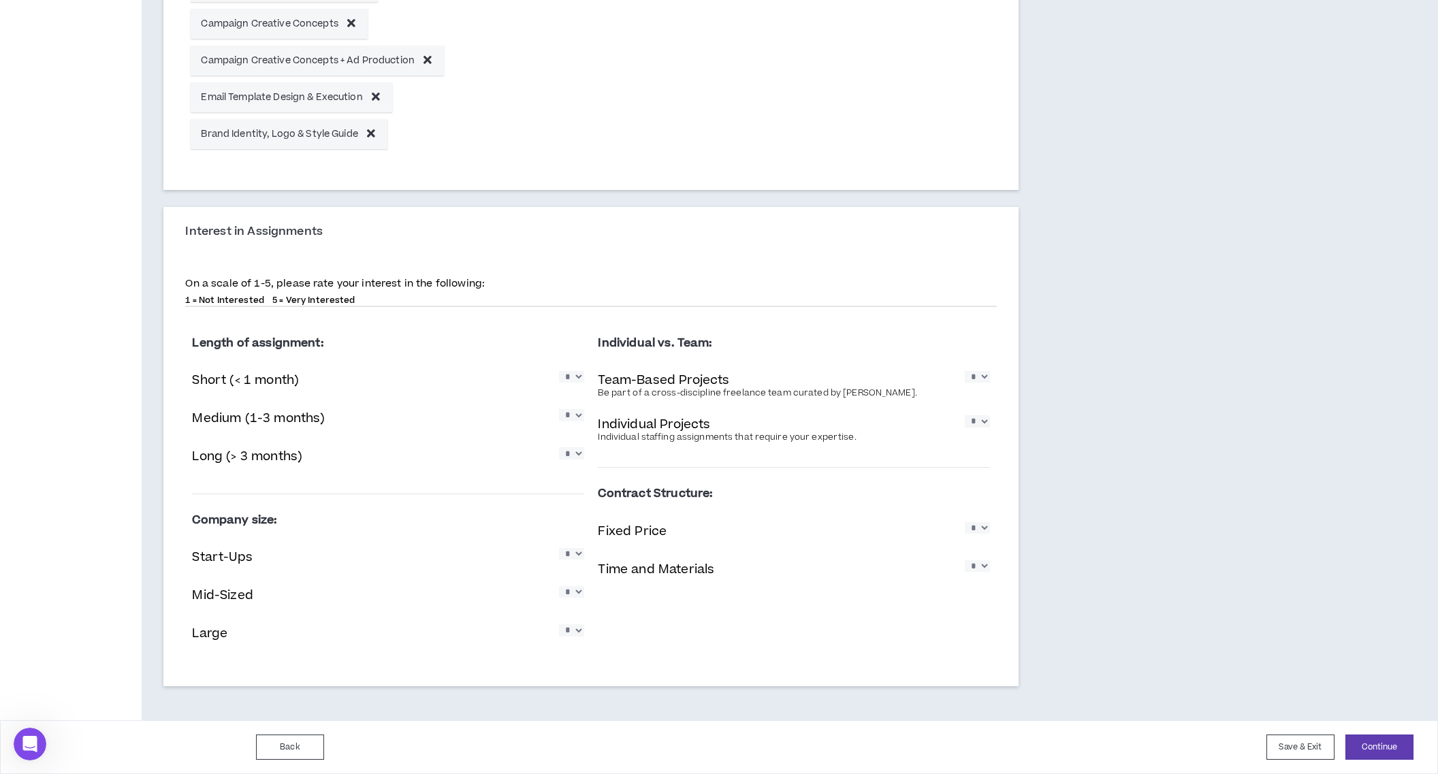
click at [580, 634] on select "* * * * *" at bounding box center [571, 630] width 25 height 12
select select "*"
click at [1364, 739] on button "Continue" at bounding box center [1379, 747] width 68 height 25
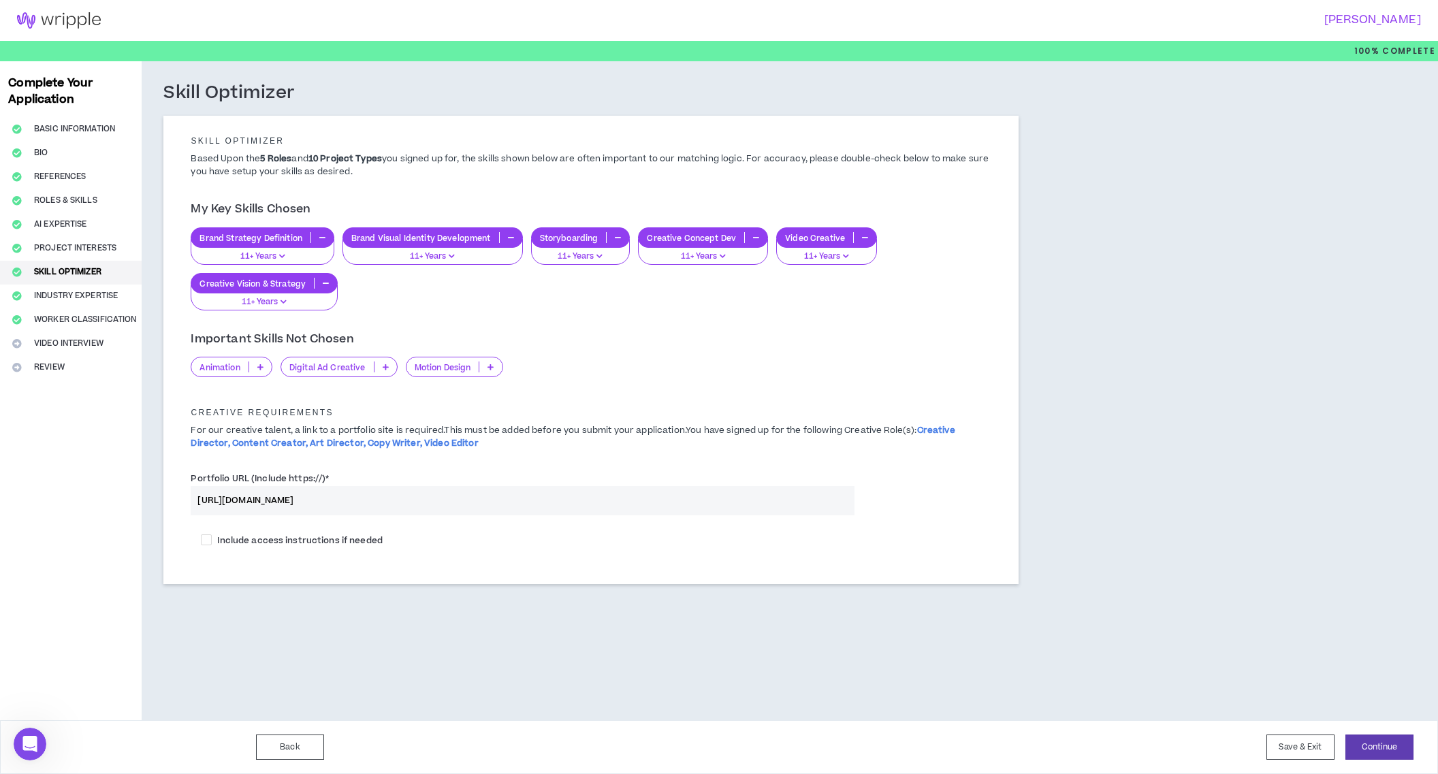
click at [383, 364] on icon at bounding box center [386, 367] width 6 height 7
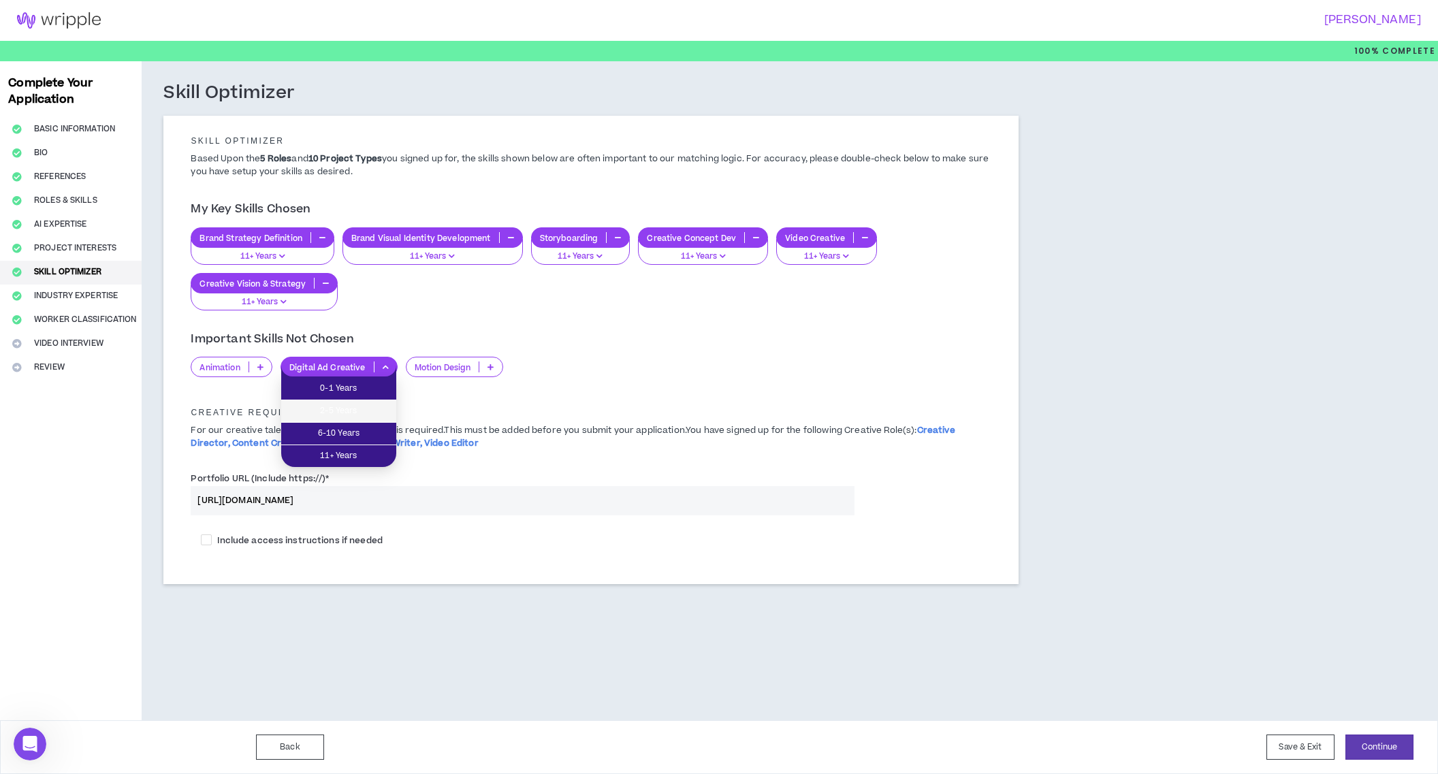
click at [366, 409] on span "2-5 Years" at bounding box center [338, 411] width 99 height 15
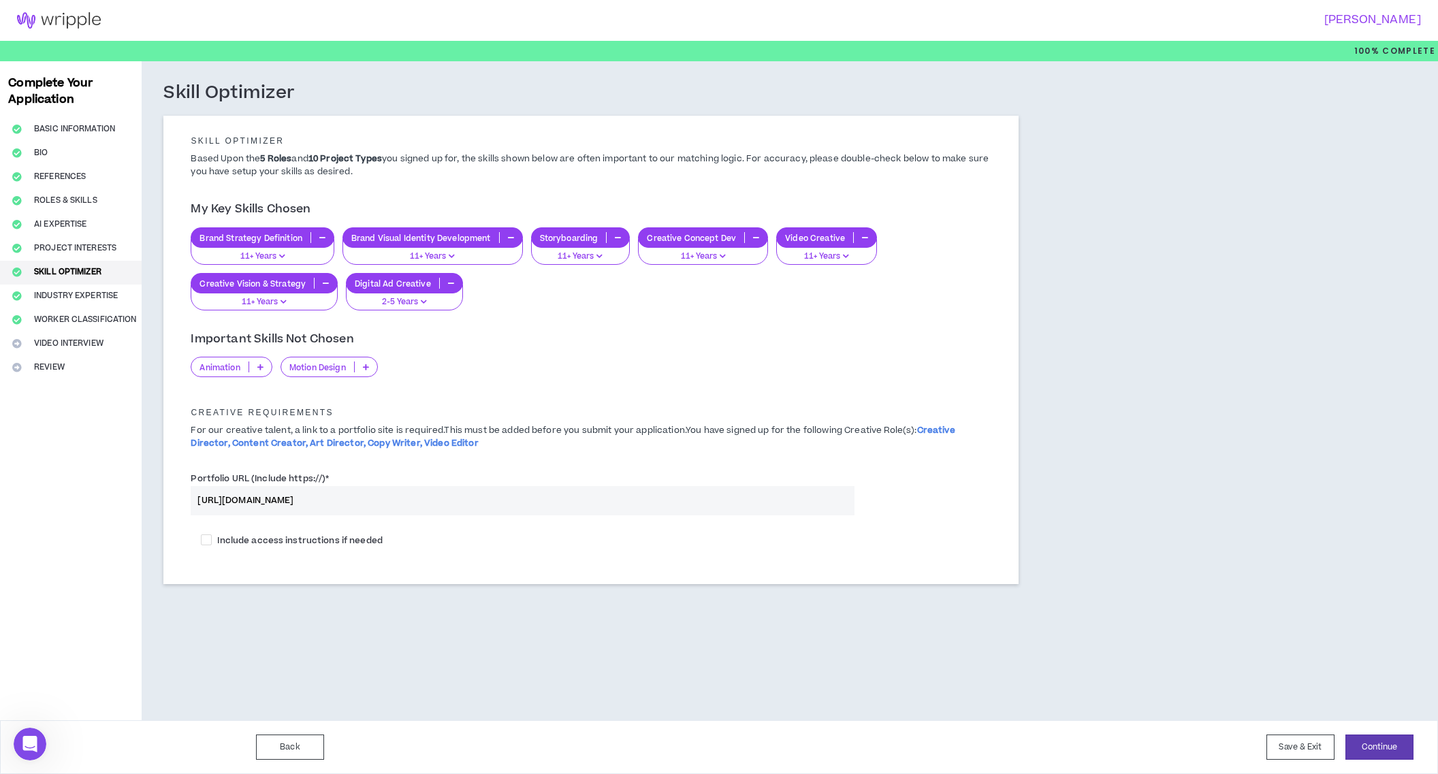
click at [261, 366] on icon at bounding box center [260, 367] width 6 height 7
click at [257, 389] on span "0-1 Years" at bounding box center [231, 388] width 65 height 15
click at [278, 366] on icon at bounding box center [276, 367] width 6 height 7
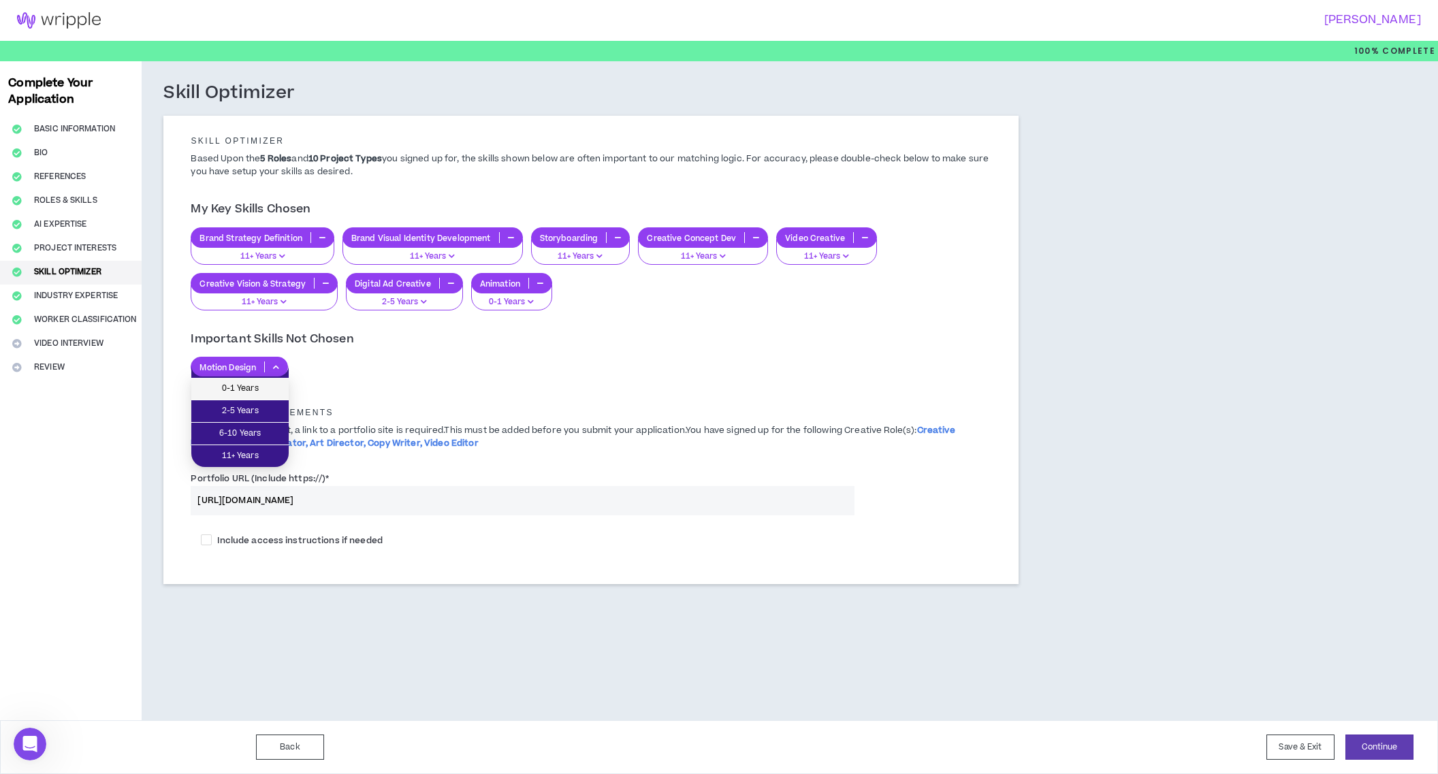
click at [271, 390] on span "0-1 Years" at bounding box center [239, 388] width 81 height 15
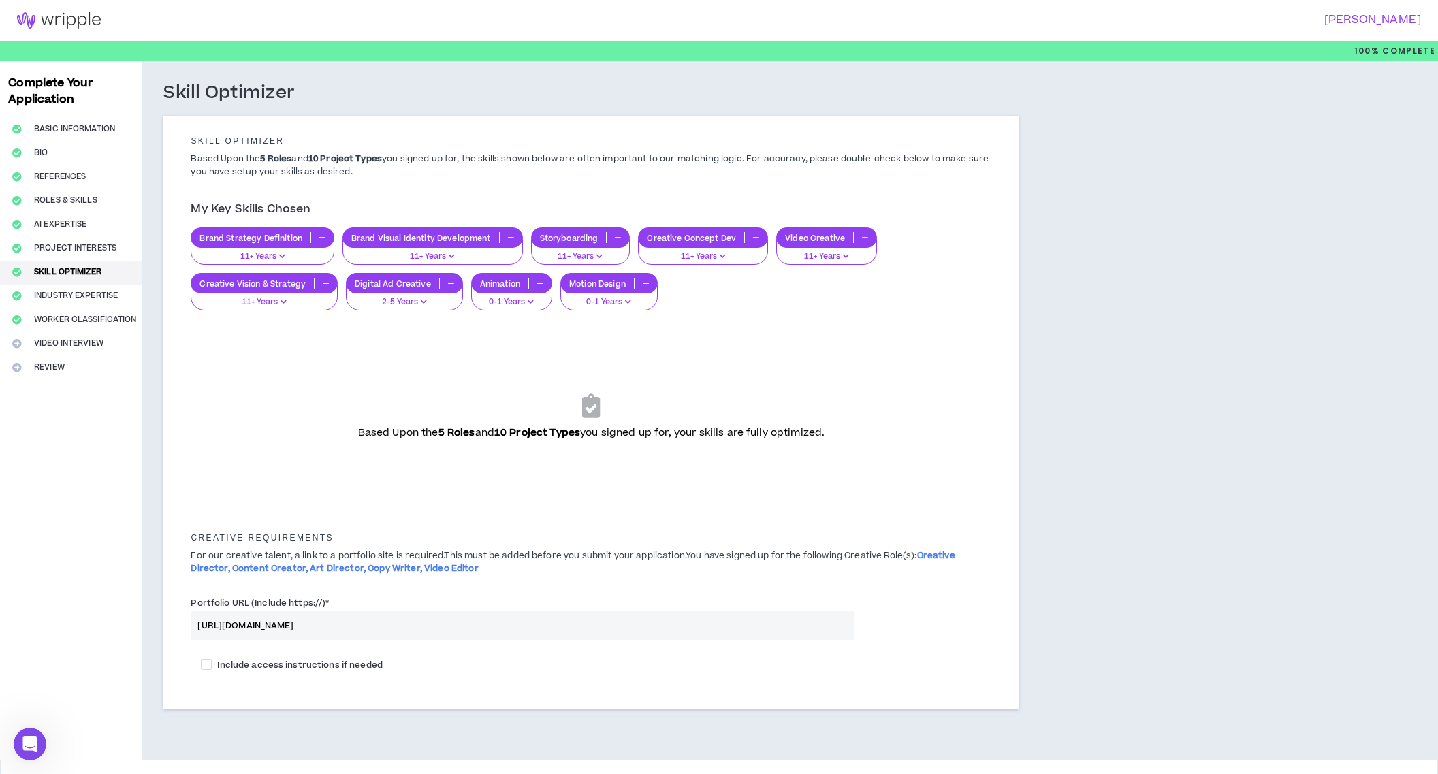
click at [538, 283] on icon "button" at bounding box center [540, 283] width 6 height 7
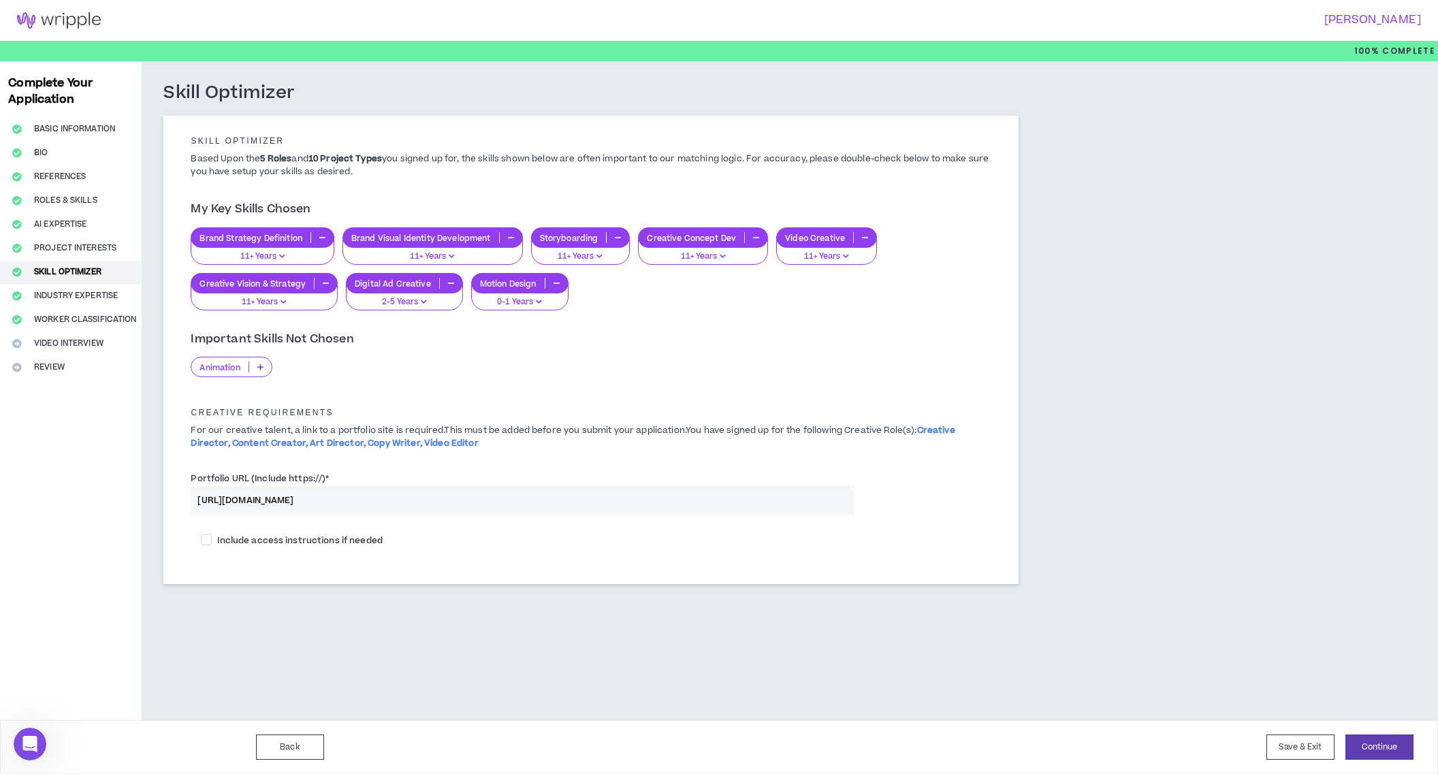
click at [554, 281] on icon "button" at bounding box center [557, 283] width 6 height 7
click at [1390, 744] on button "Continue" at bounding box center [1379, 747] width 68 height 25
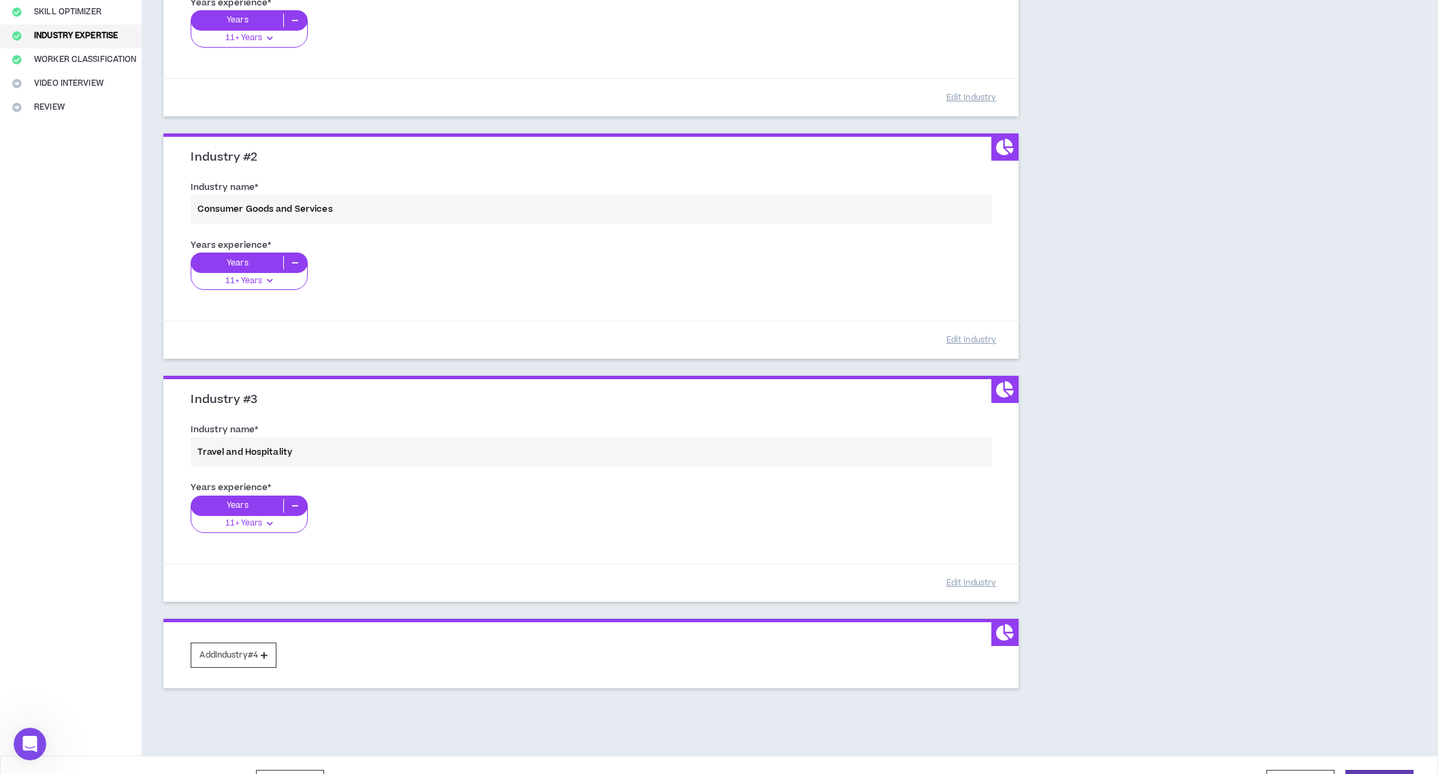
scroll to position [266, 0]
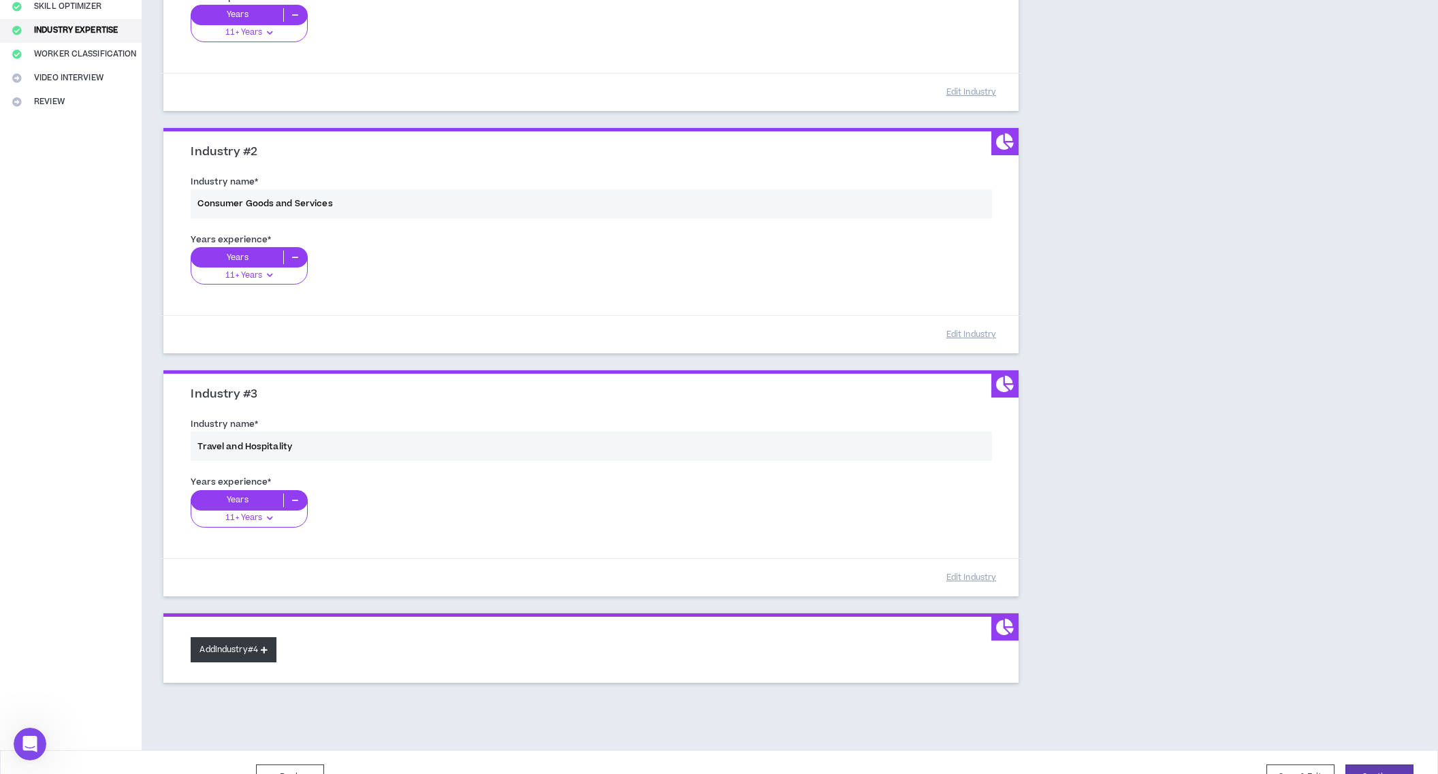
click at [233, 657] on button "Add Industry #4" at bounding box center [234, 649] width 86 height 25
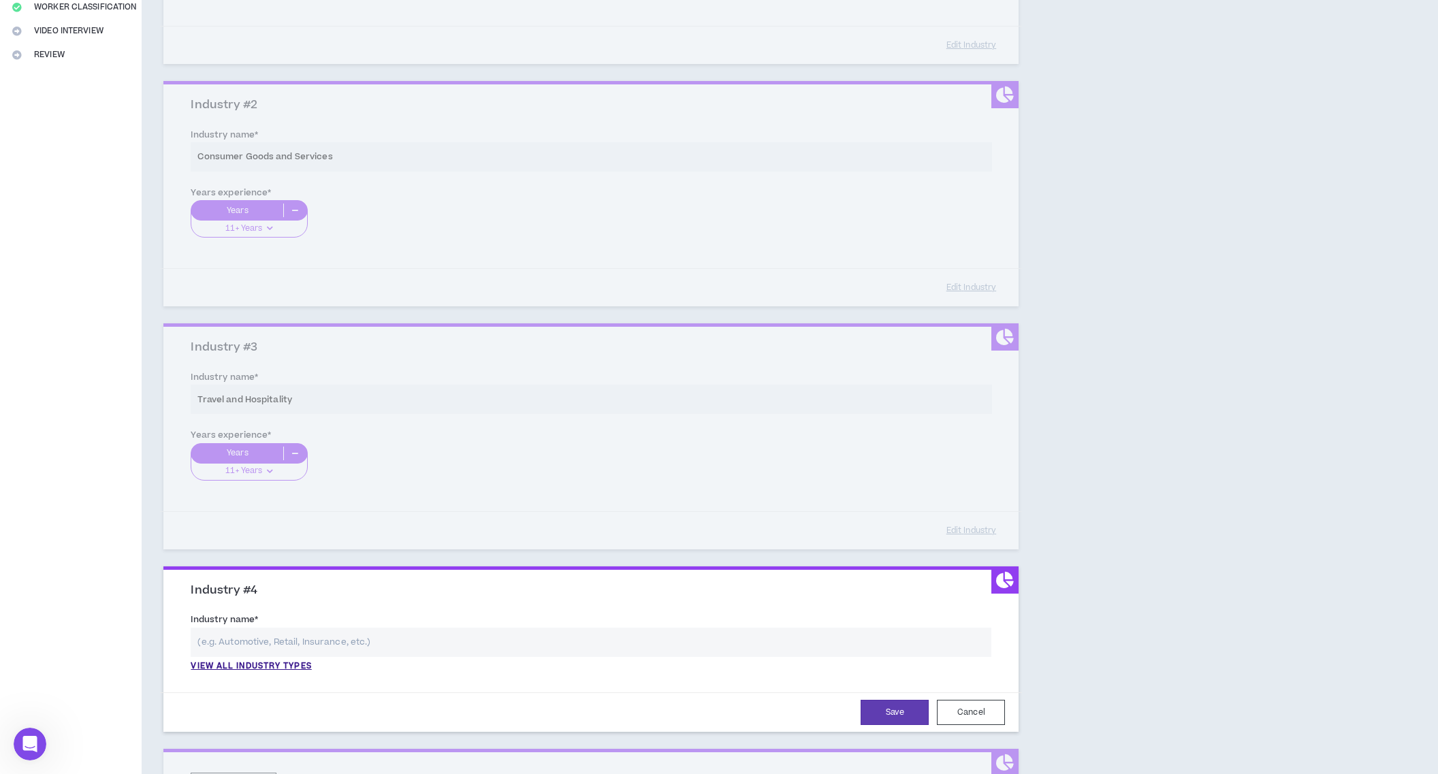
scroll to position [304, 0]
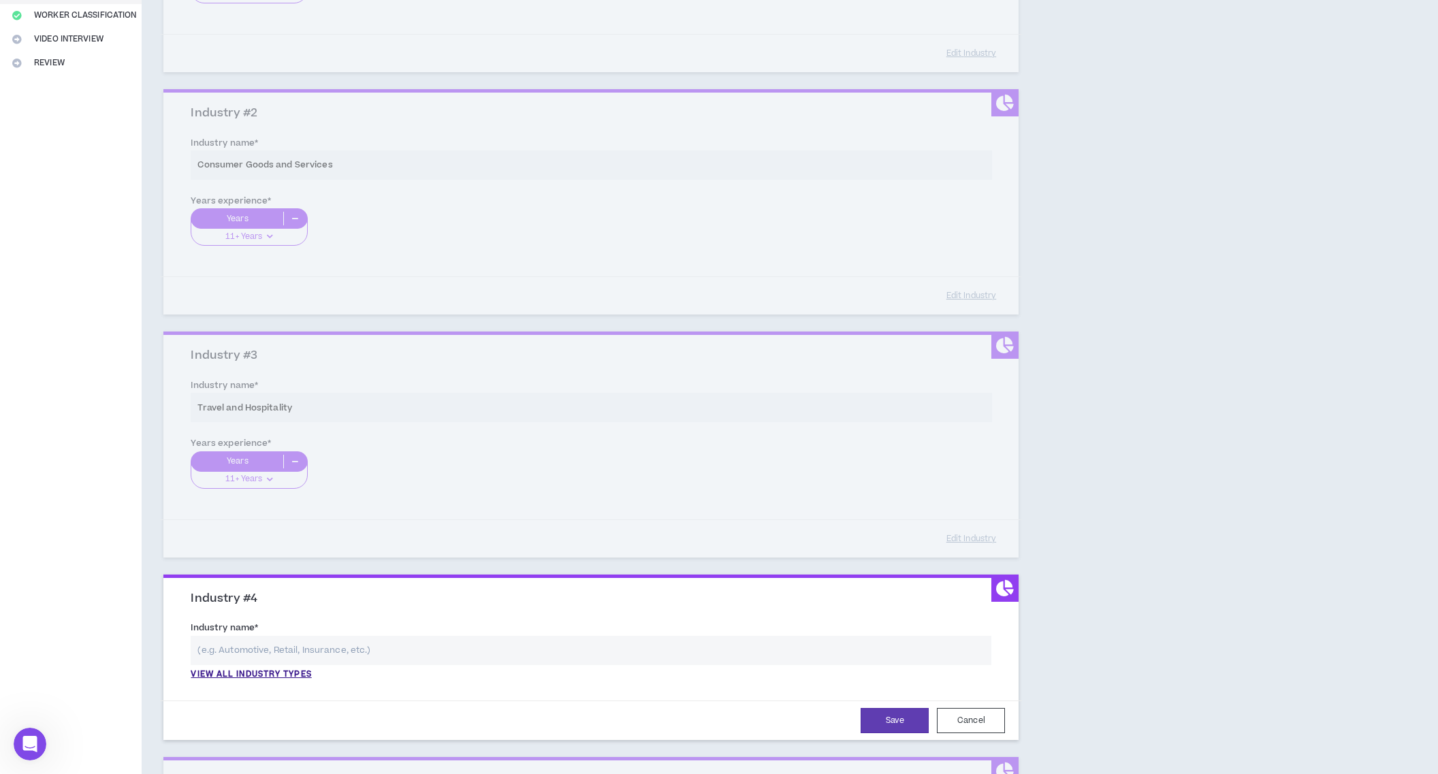
click at [327, 647] on input "text" at bounding box center [591, 650] width 801 height 29
type input "m"
click at [979, 716] on button "Cancel" at bounding box center [971, 720] width 68 height 25
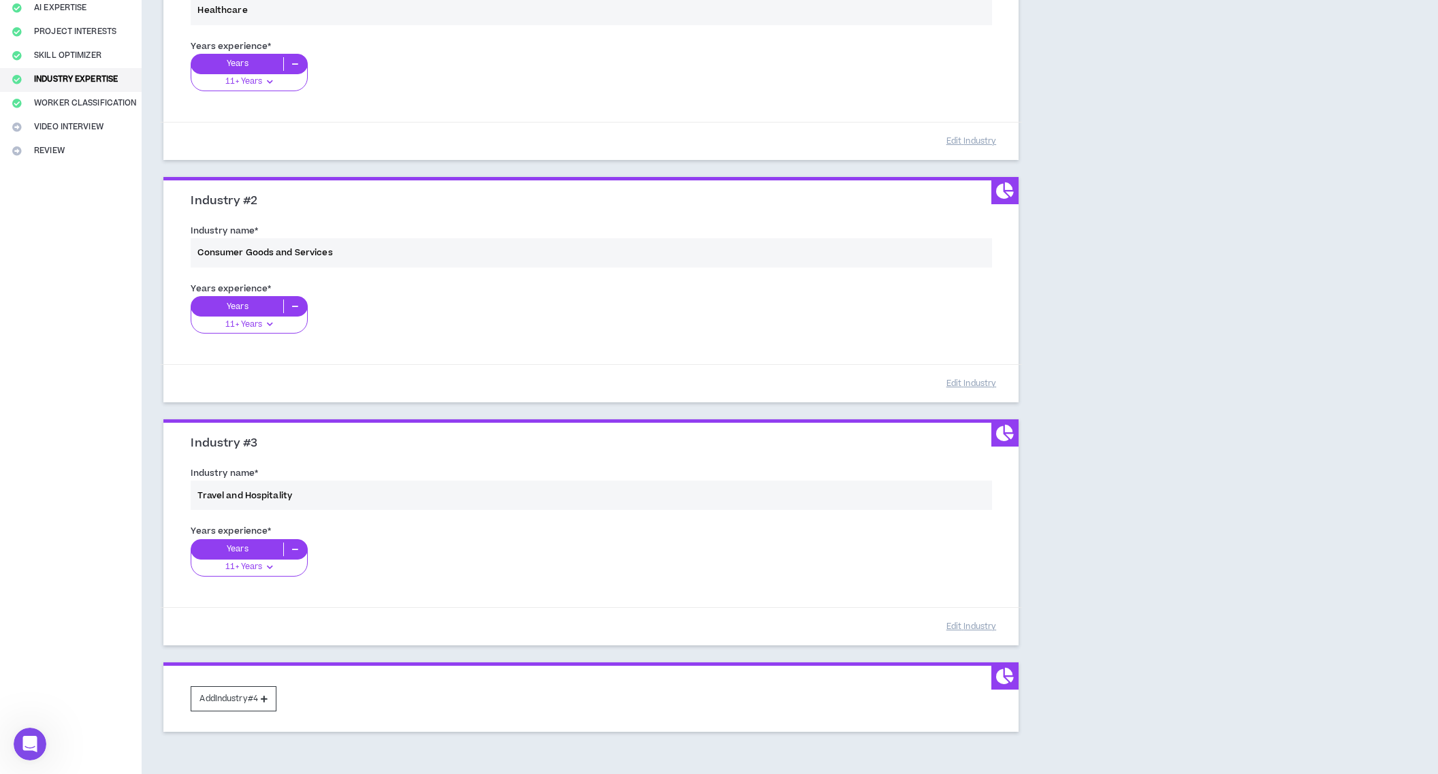
scroll to position [295, 0]
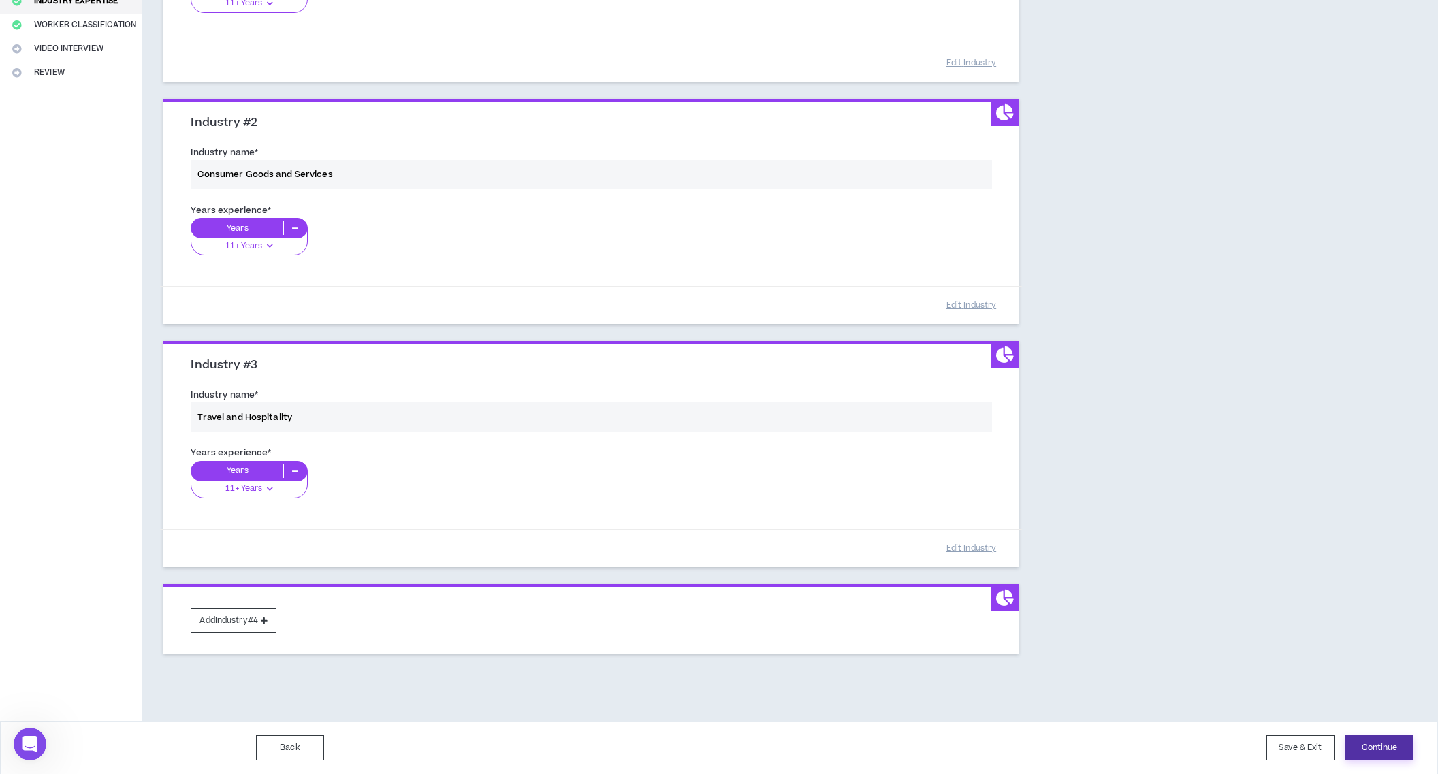
click at [1394, 754] on button "Continue" at bounding box center [1379, 747] width 68 height 25
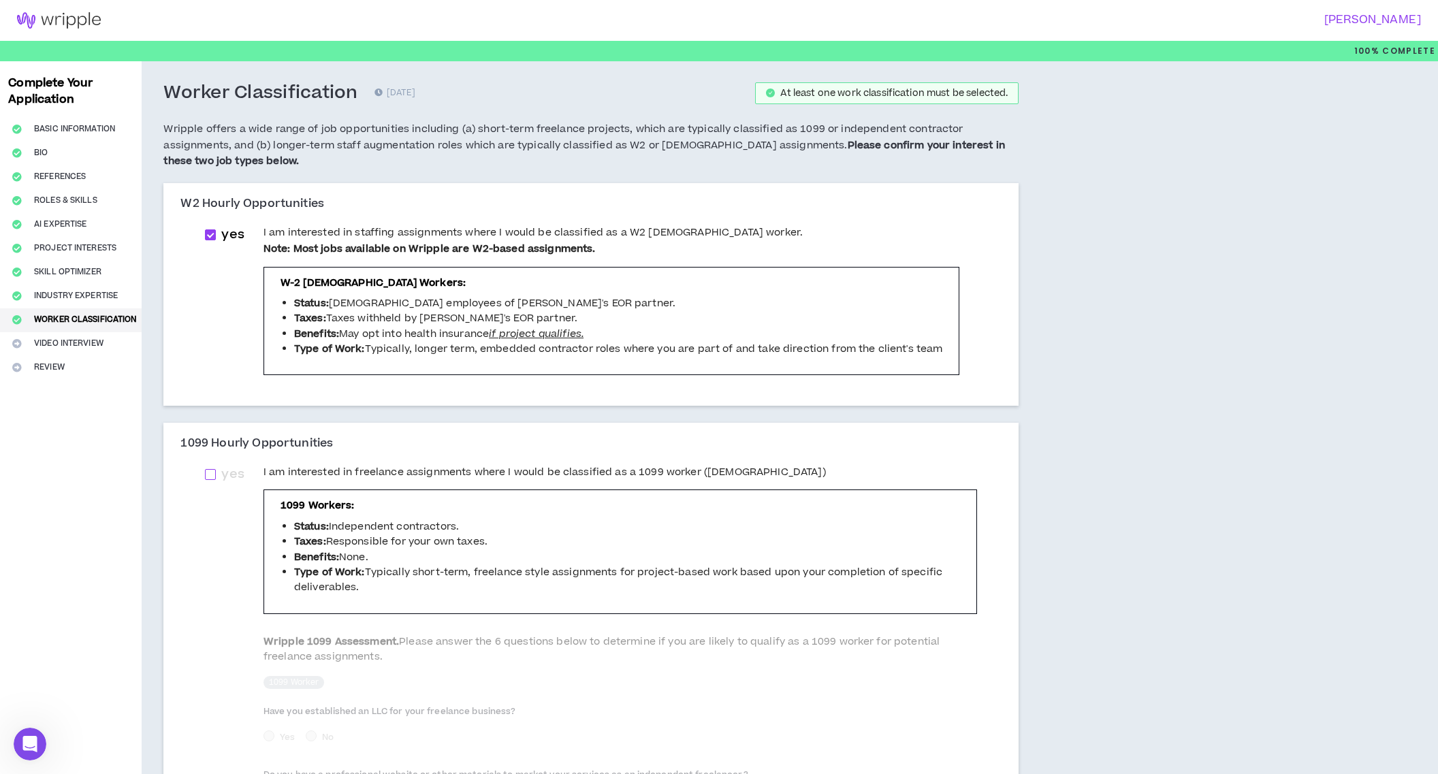
click at [219, 476] on span "yes" at bounding box center [232, 474] width 33 height 19
checkbox input "****"
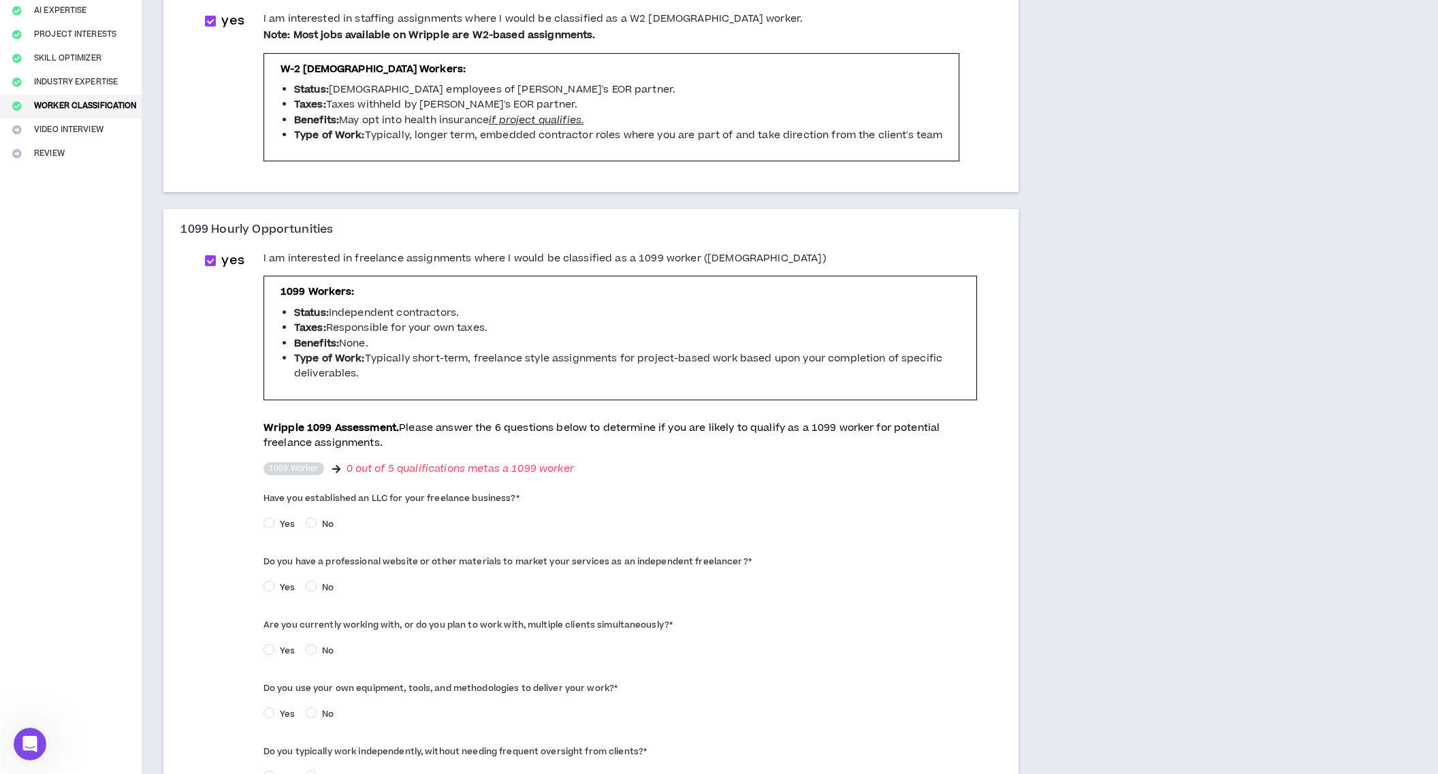
scroll to position [218, 0]
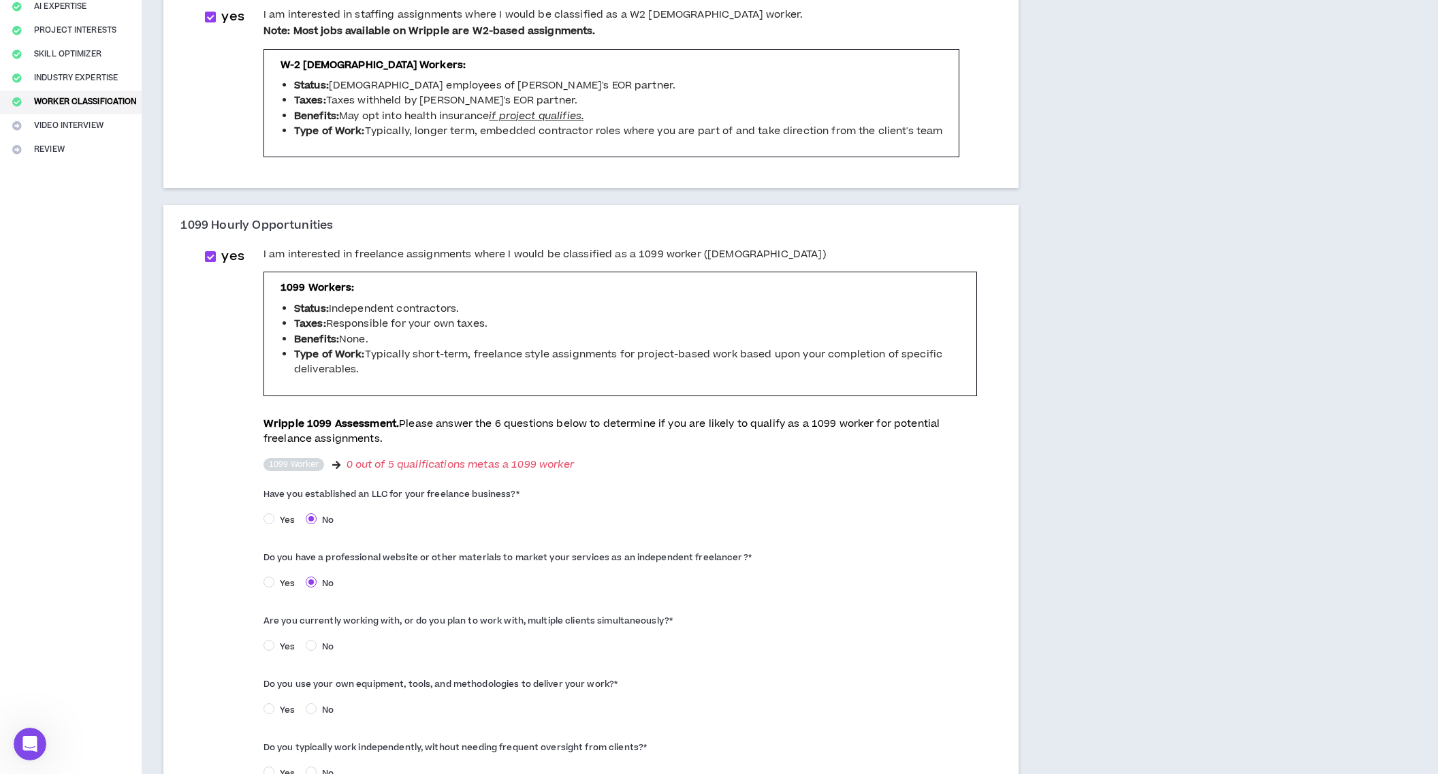
click at [274, 646] on span "Yes" at bounding box center [287, 647] width 26 height 12
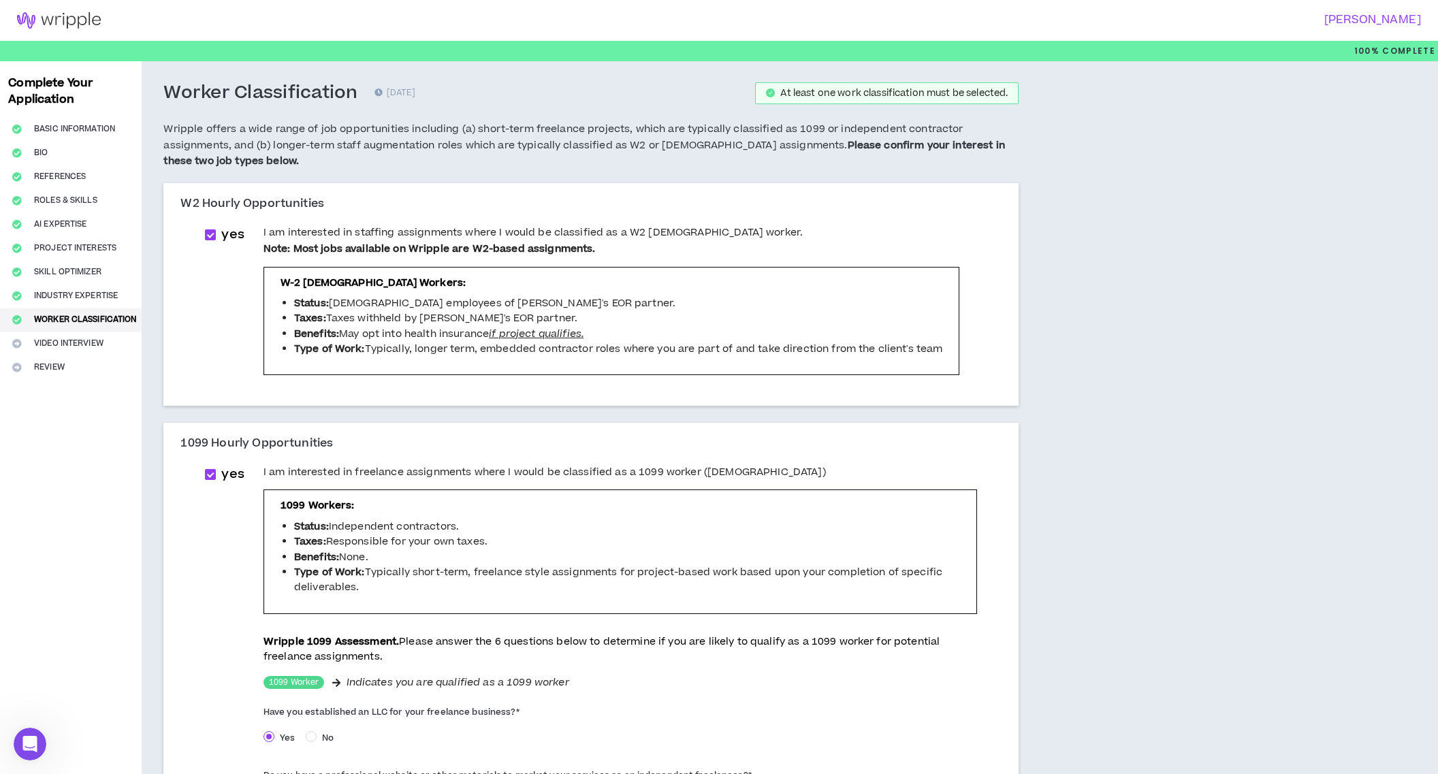
scroll to position [377, 0]
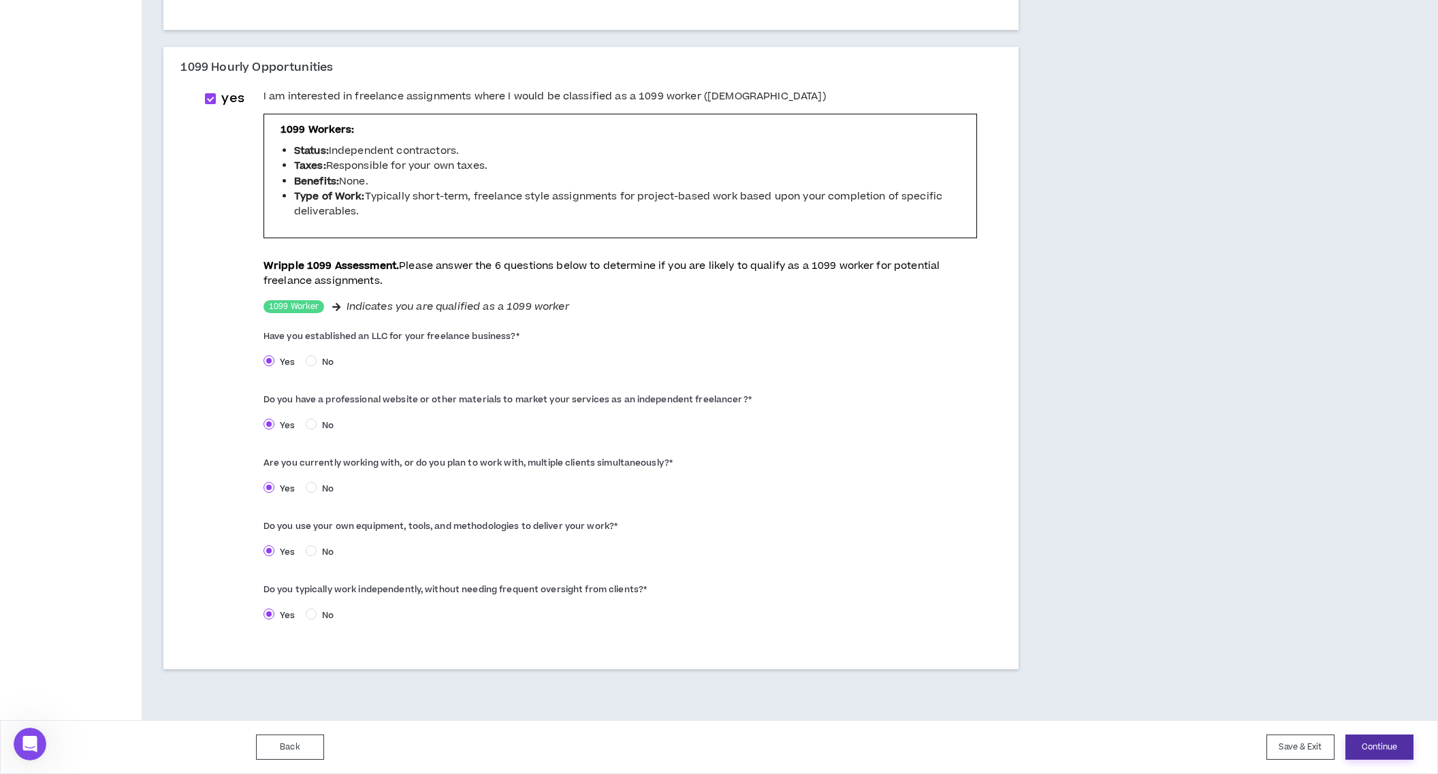
click at [1382, 745] on button "Continue" at bounding box center [1379, 747] width 68 height 25
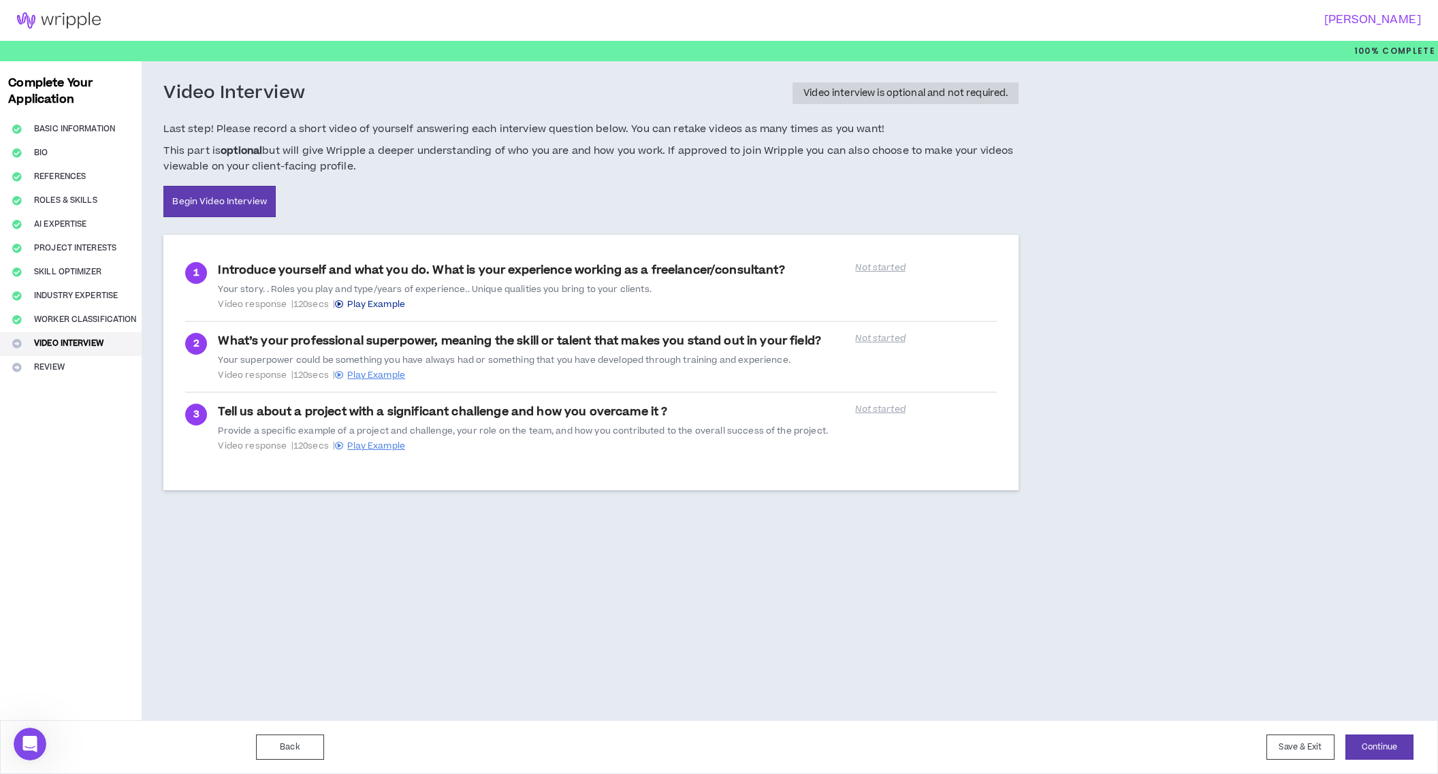
click at [385, 306] on span "Play Example" at bounding box center [376, 304] width 58 height 12
click at [409, 383] on li "2 What’s your professional superpower, meaning the skill or talent that makes y…" at bounding box center [591, 356] width 812 height 71
click at [402, 377] on span "Play Example" at bounding box center [376, 375] width 58 height 12
click at [1385, 748] on button "Continue" at bounding box center [1379, 747] width 68 height 25
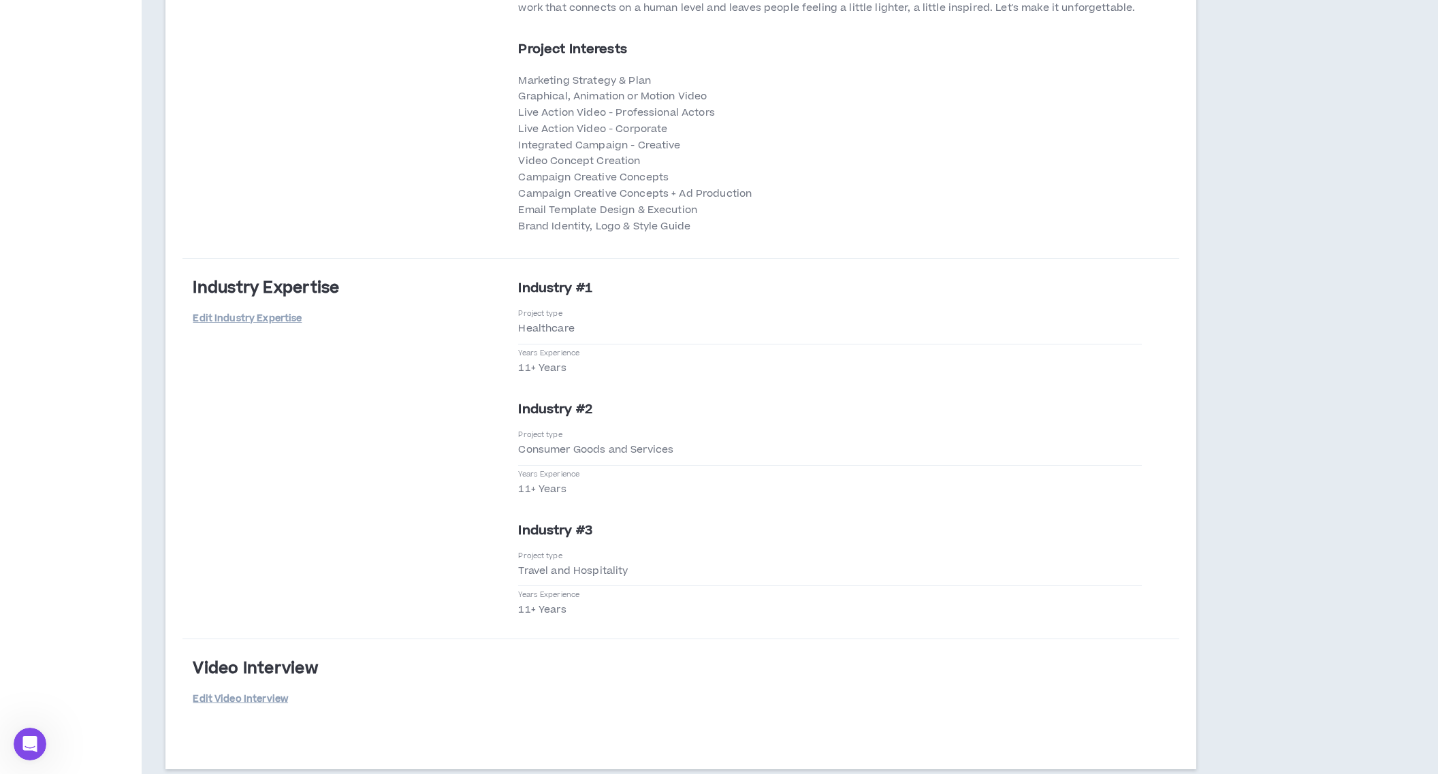
scroll to position [4629, 0]
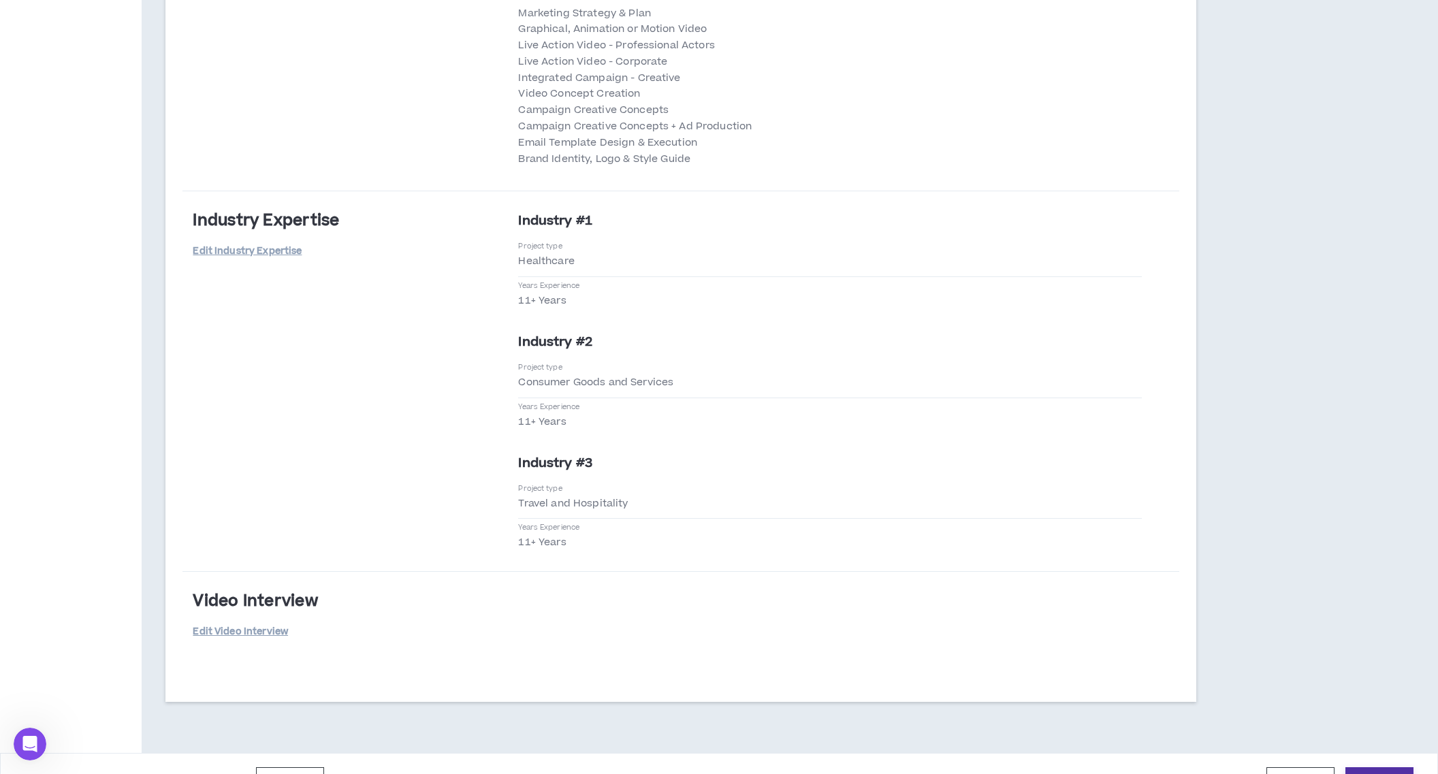
drag, startPoint x: 1387, startPoint y: 744, endPoint x: 1371, endPoint y: 709, distance: 38.1
click at [1391, 767] on button "Submit" at bounding box center [1379, 779] width 68 height 25
